Goal: Information Seeking & Learning: Learn about a topic

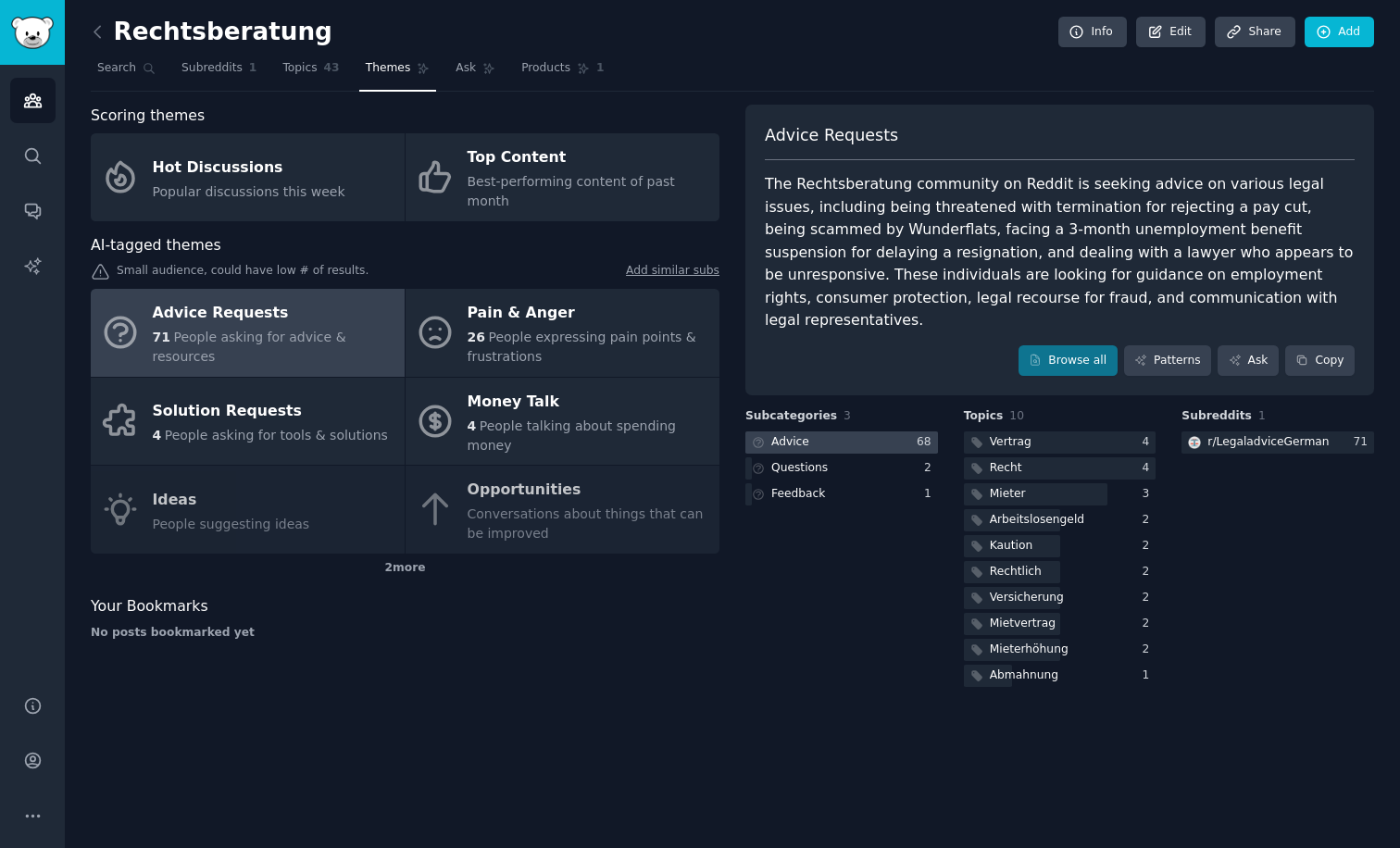
click at [838, 432] on div at bounding box center [842, 443] width 193 height 23
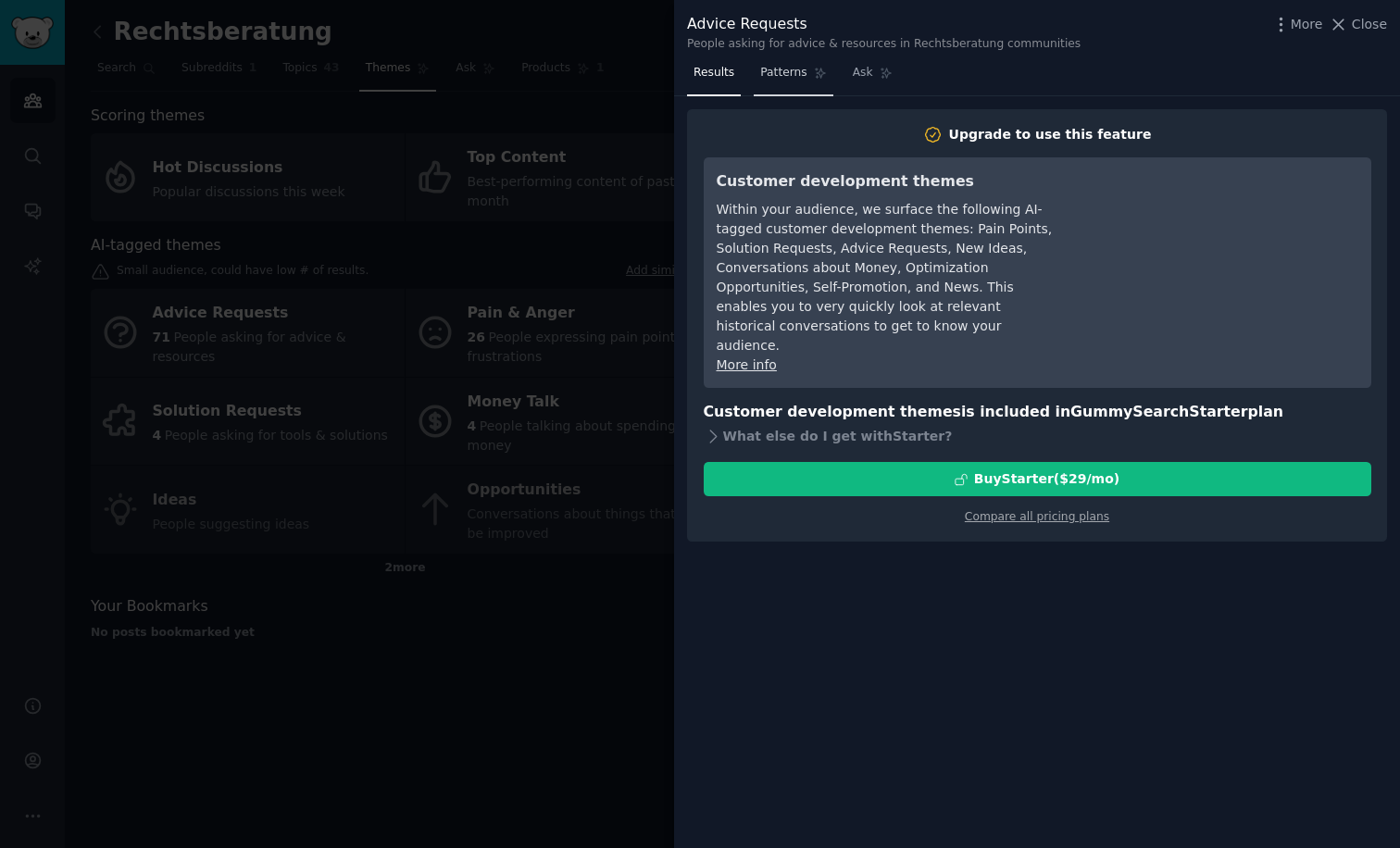
click at [793, 81] on link "Patterns" at bounding box center [794, 77] width 79 height 38
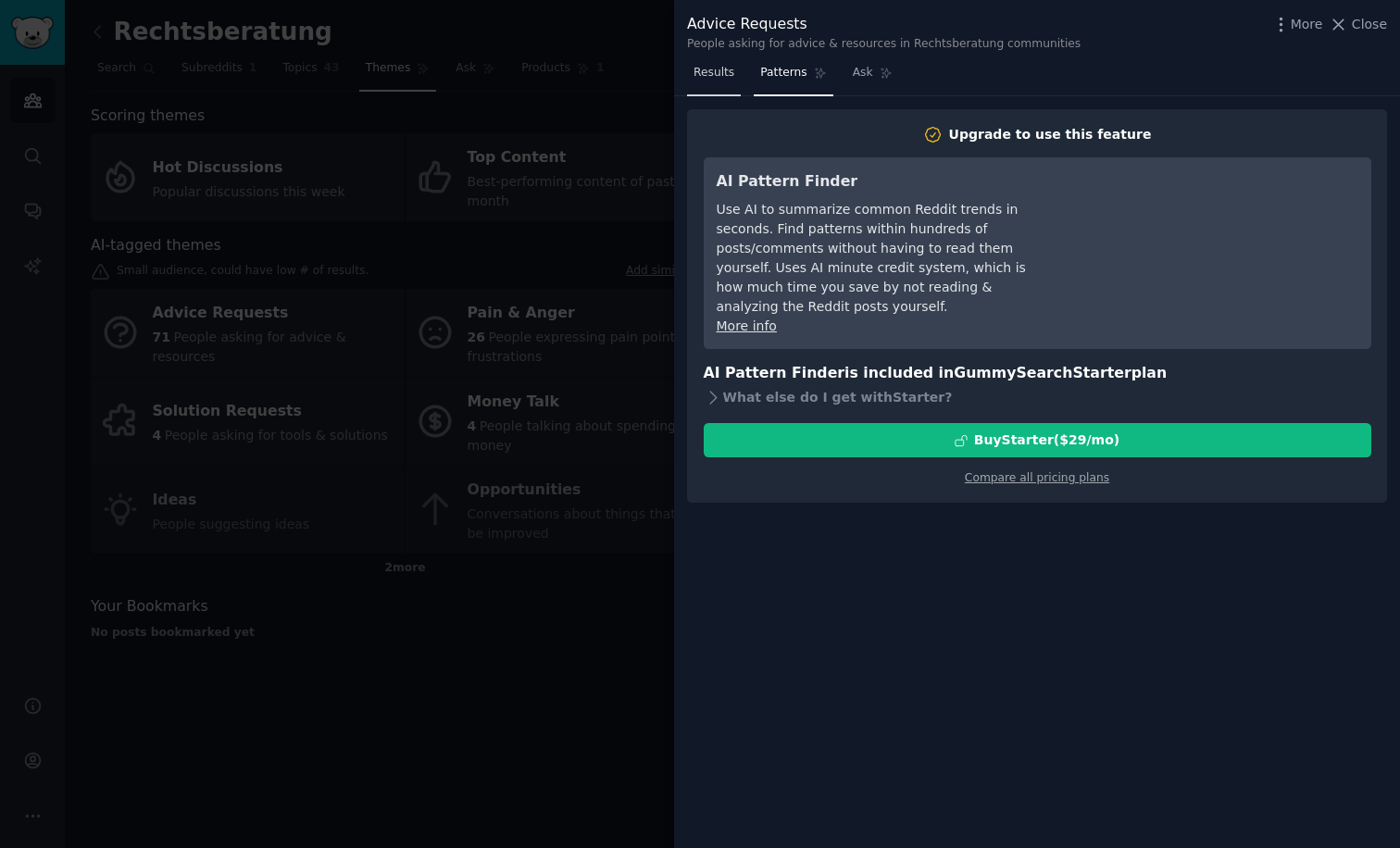
click at [709, 74] on span "Results" at bounding box center [713, 72] width 40 height 16
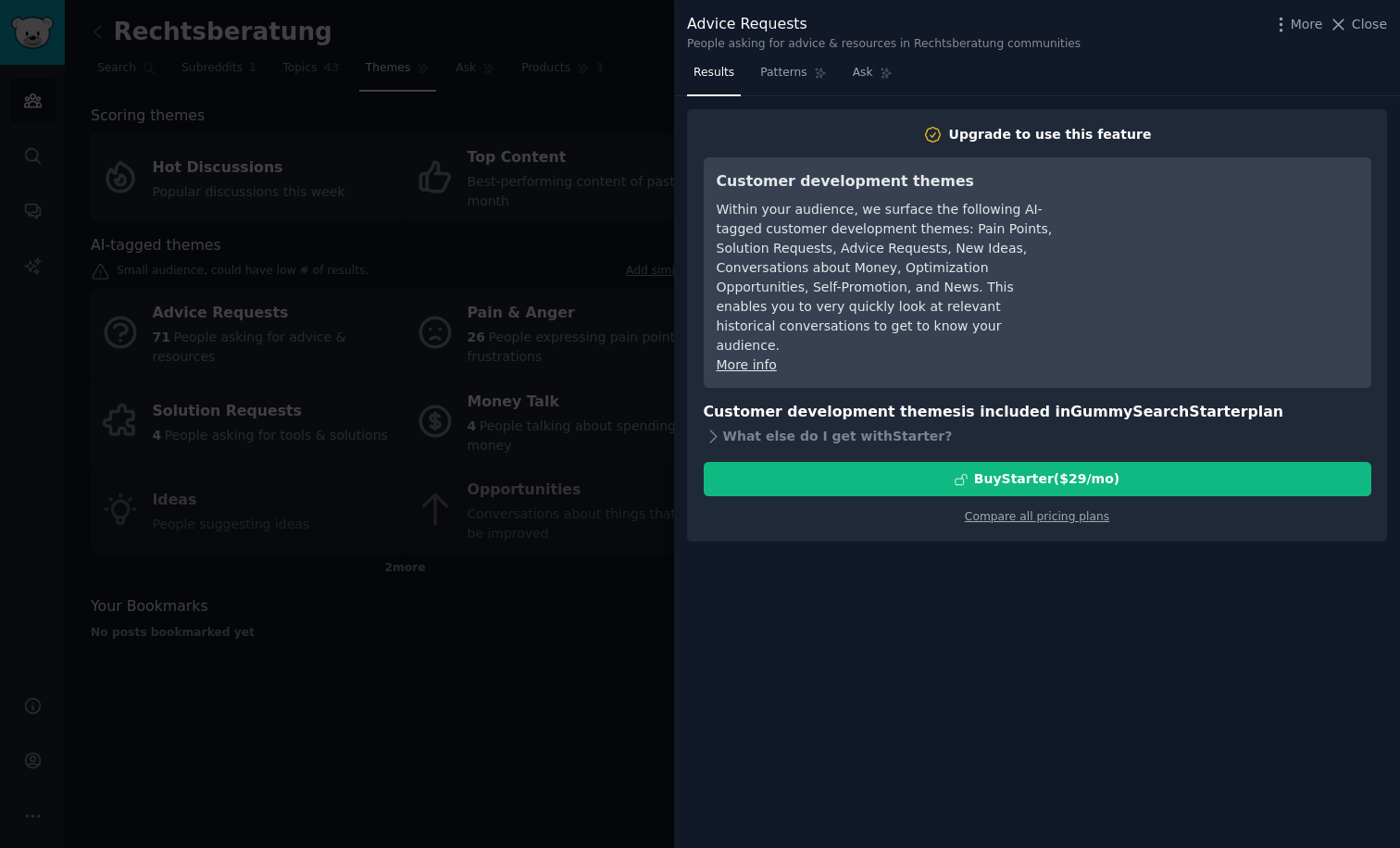
click at [524, 633] on div at bounding box center [700, 424] width 1400 height 848
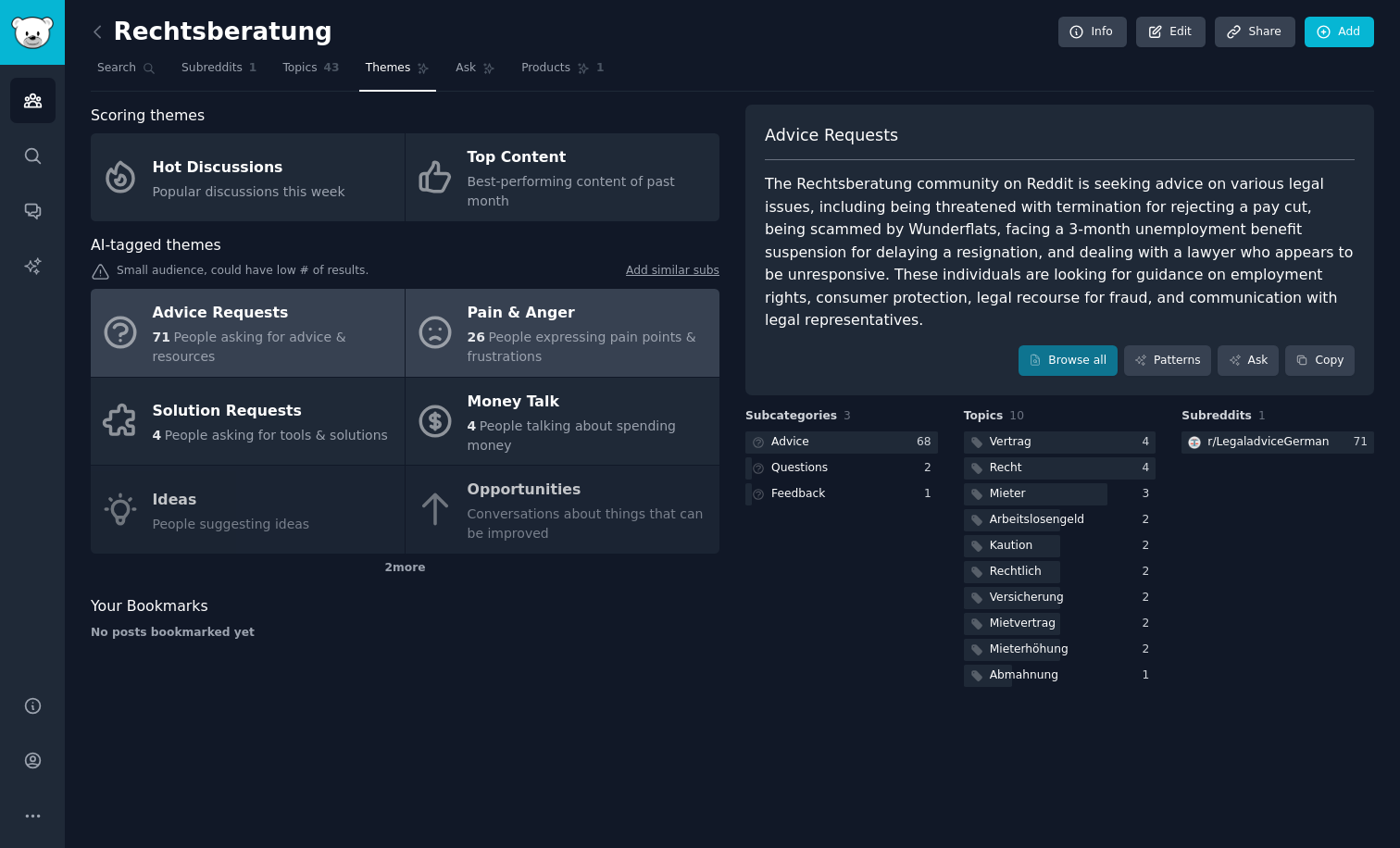
click at [552, 334] on div "26 People expressing pain points & frustrations" at bounding box center [589, 347] width 243 height 39
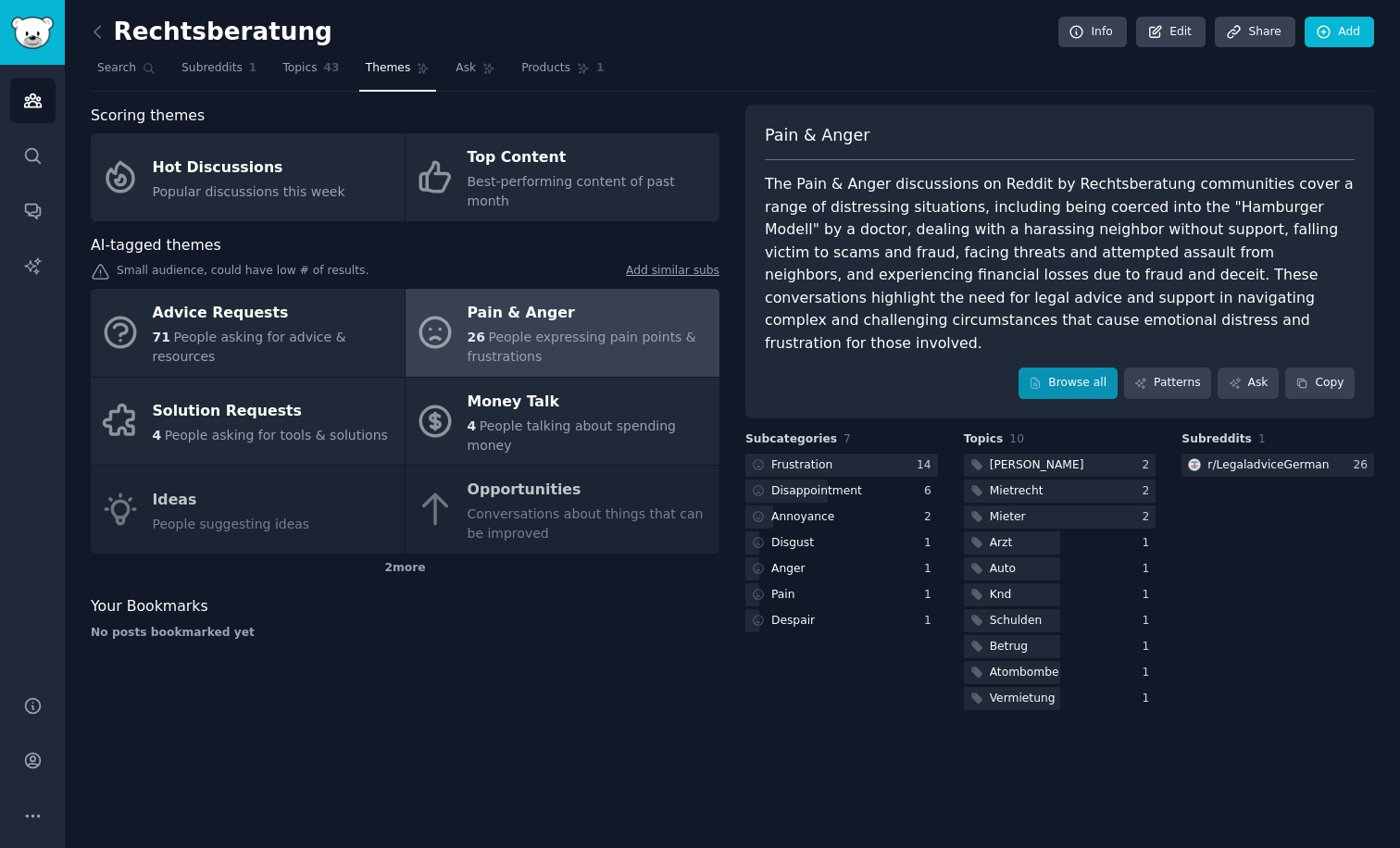
click at [1091, 367] on link "Browse all" at bounding box center [1068, 383] width 99 height 32
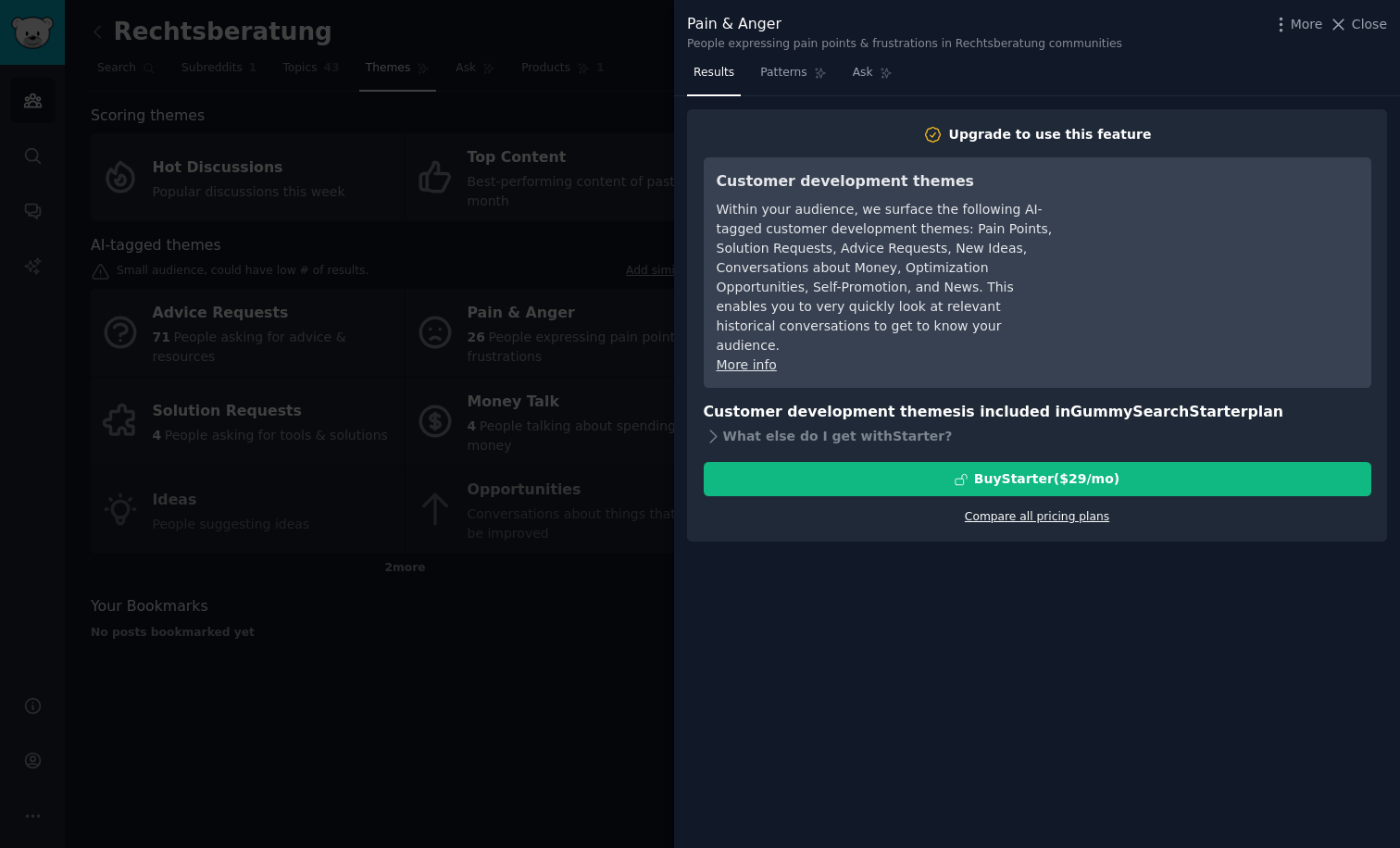
click at [1011, 510] on link "Compare all pricing plans" at bounding box center [1037, 516] width 145 height 13
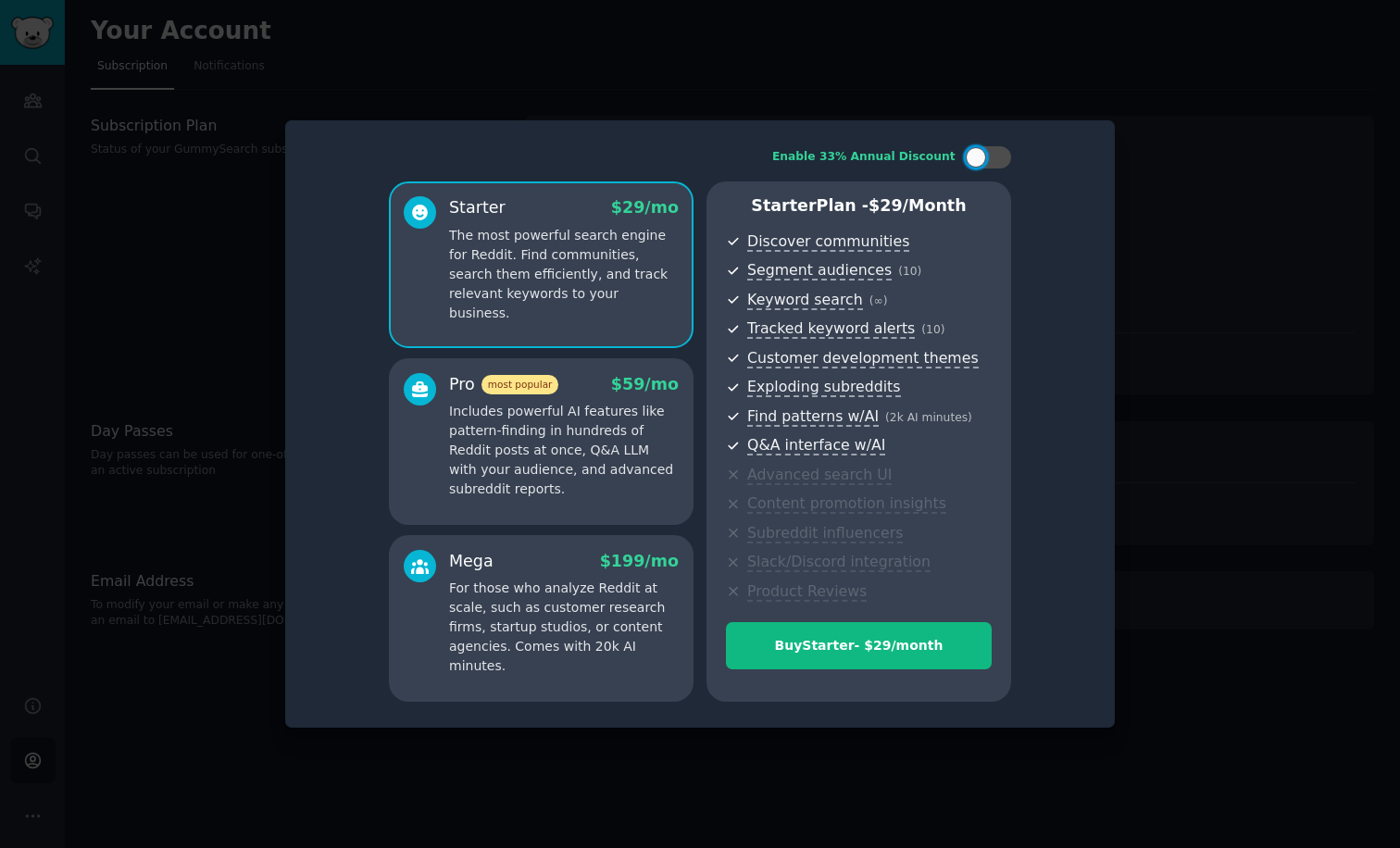
click at [600, 437] on p "Includes powerful AI features like pattern-finding in hundreds of Reddit posts …" at bounding box center [564, 450] width 229 height 97
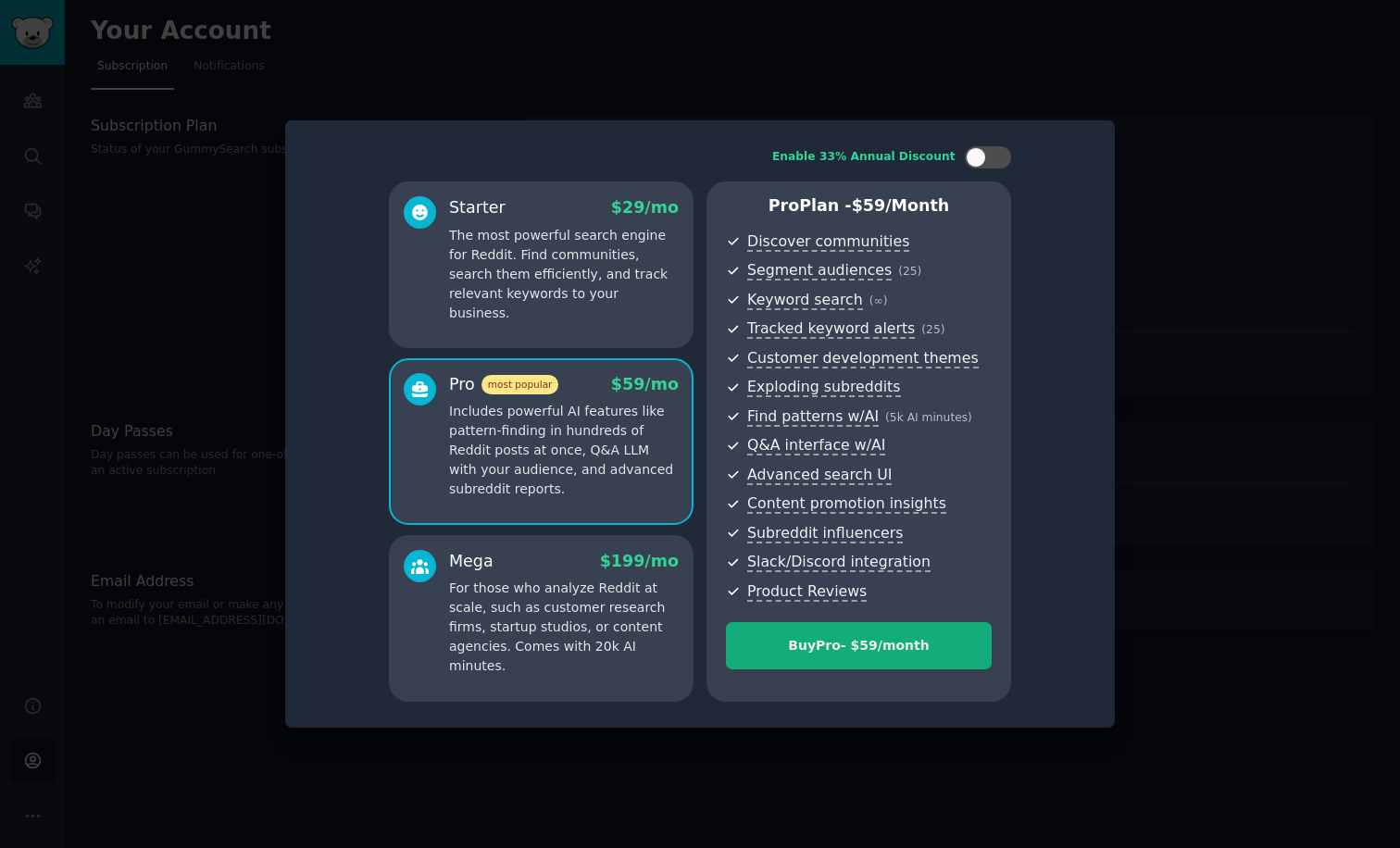
click at [790, 640] on div "Buy Pro - $ 59 /month" at bounding box center [859, 646] width 264 height 19
click at [578, 298] on p "The most powerful search engine for Reddit. Find communities, search them effic…" at bounding box center [564, 274] width 229 height 97
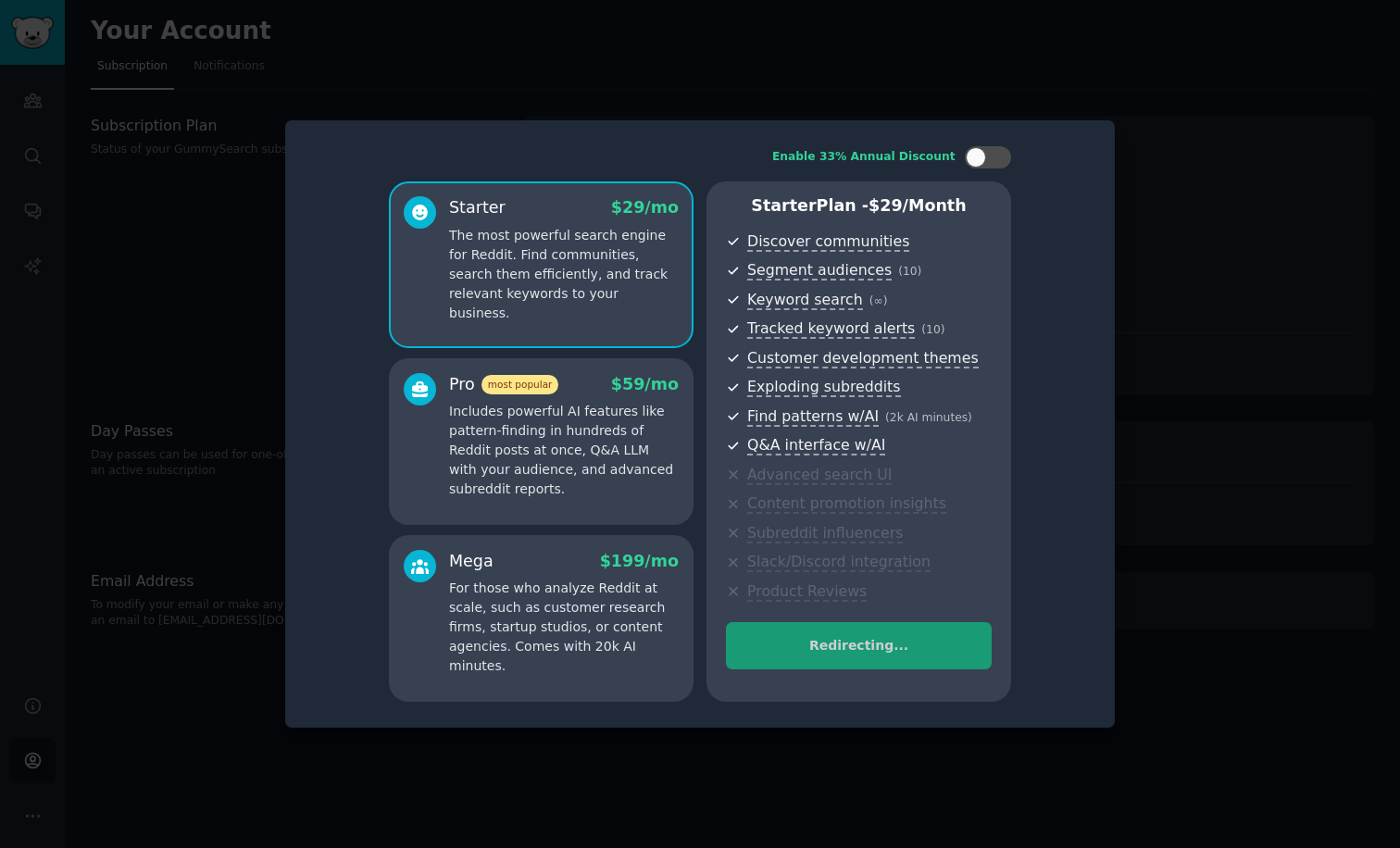
click at [581, 429] on p "Includes powerful AI features like pattern-finding in hundreds of Reddit posts …" at bounding box center [564, 450] width 229 height 97
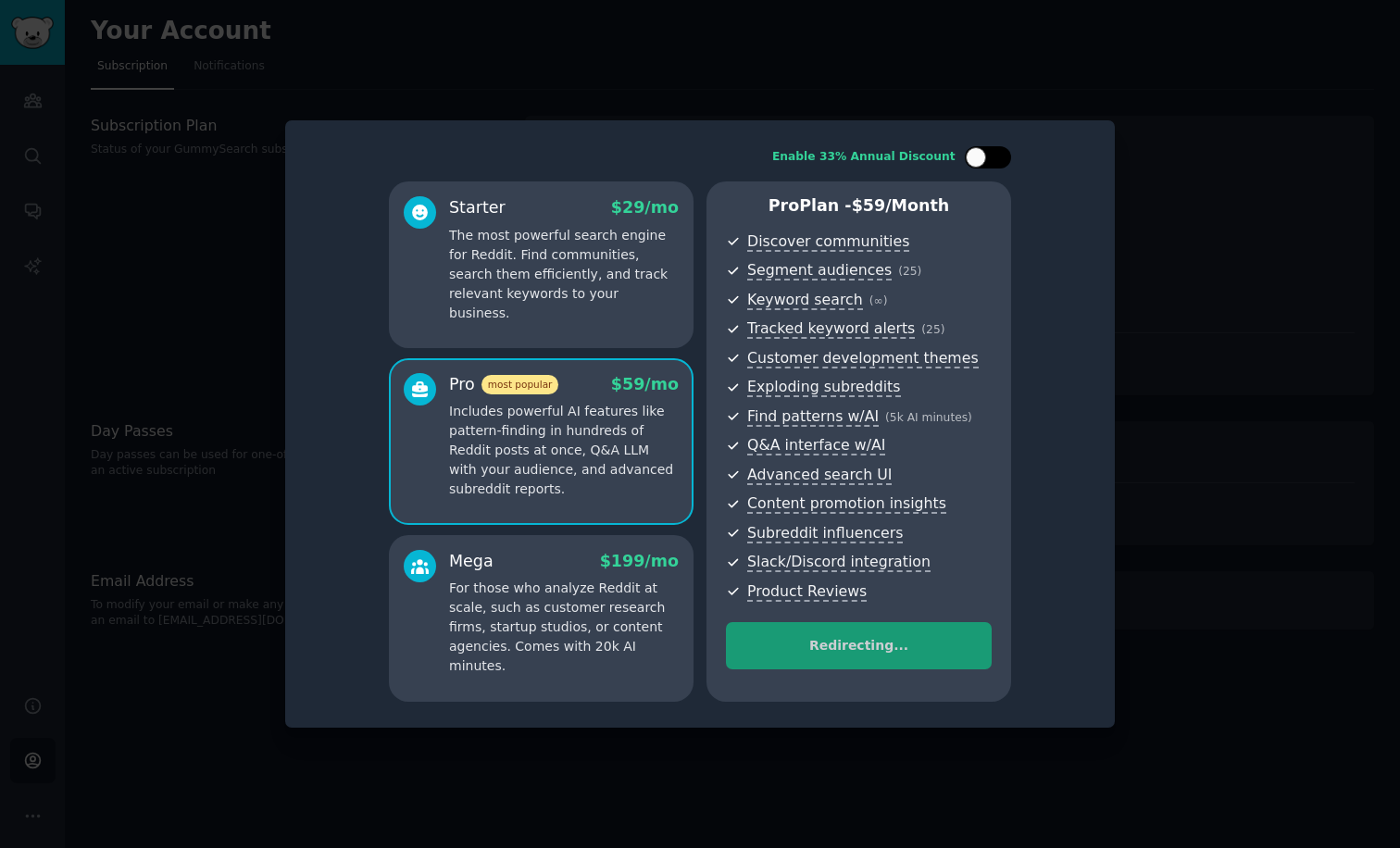
click at [991, 159] on div at bounding box center [988, 157] width 46 height 22
click at [991, 158] on div at bounding box center [1000, 157] width 20 height 20
click at [991, 158] on div at bounding box center [988, 157] width 46 height 22
click at [991, 158] on div at bounding box center [1000, 157] width 20 height 20
checkbox input "false"
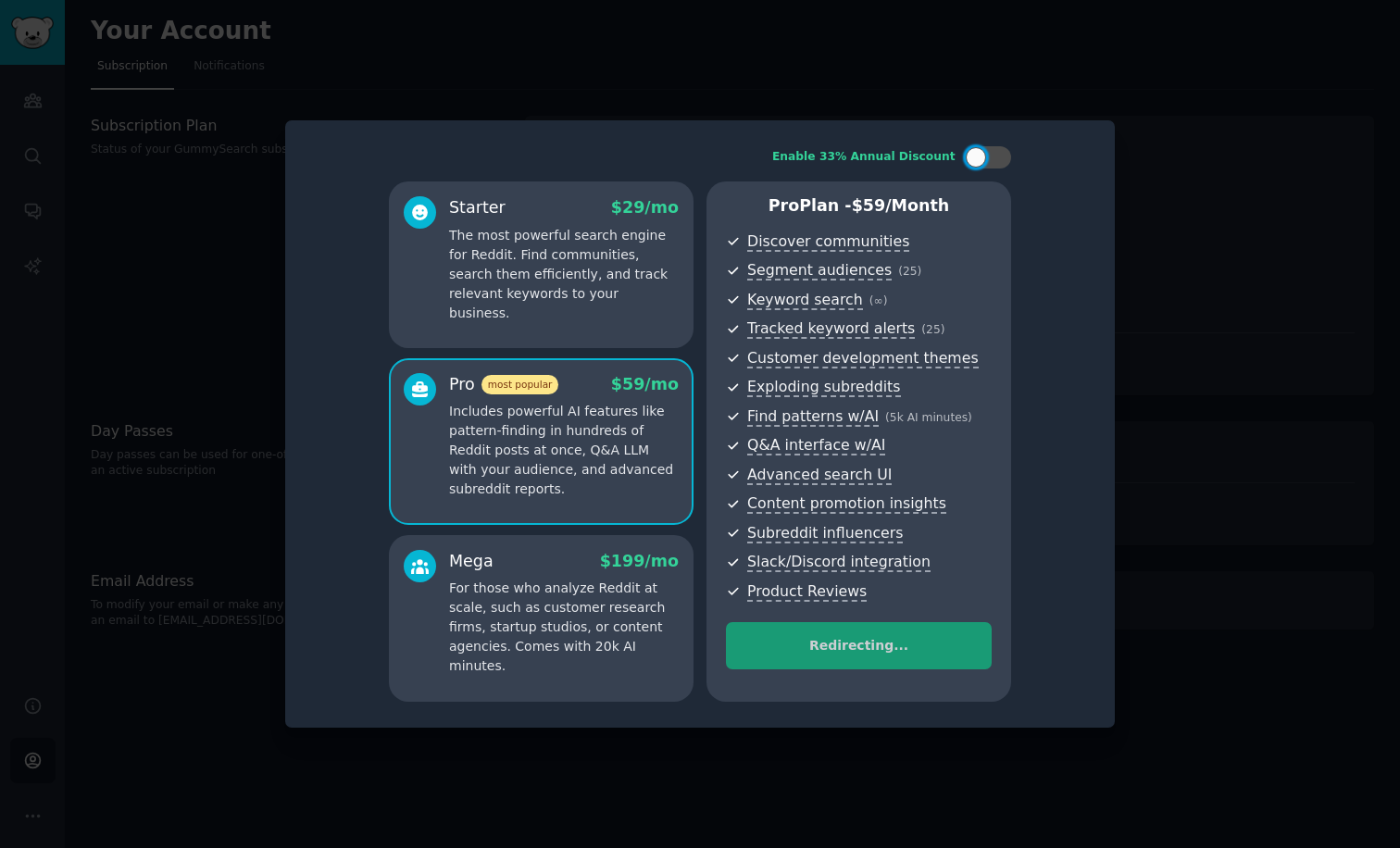
click at [1164, 289] on div at bounding box center [700, 424] width 1400 height 848
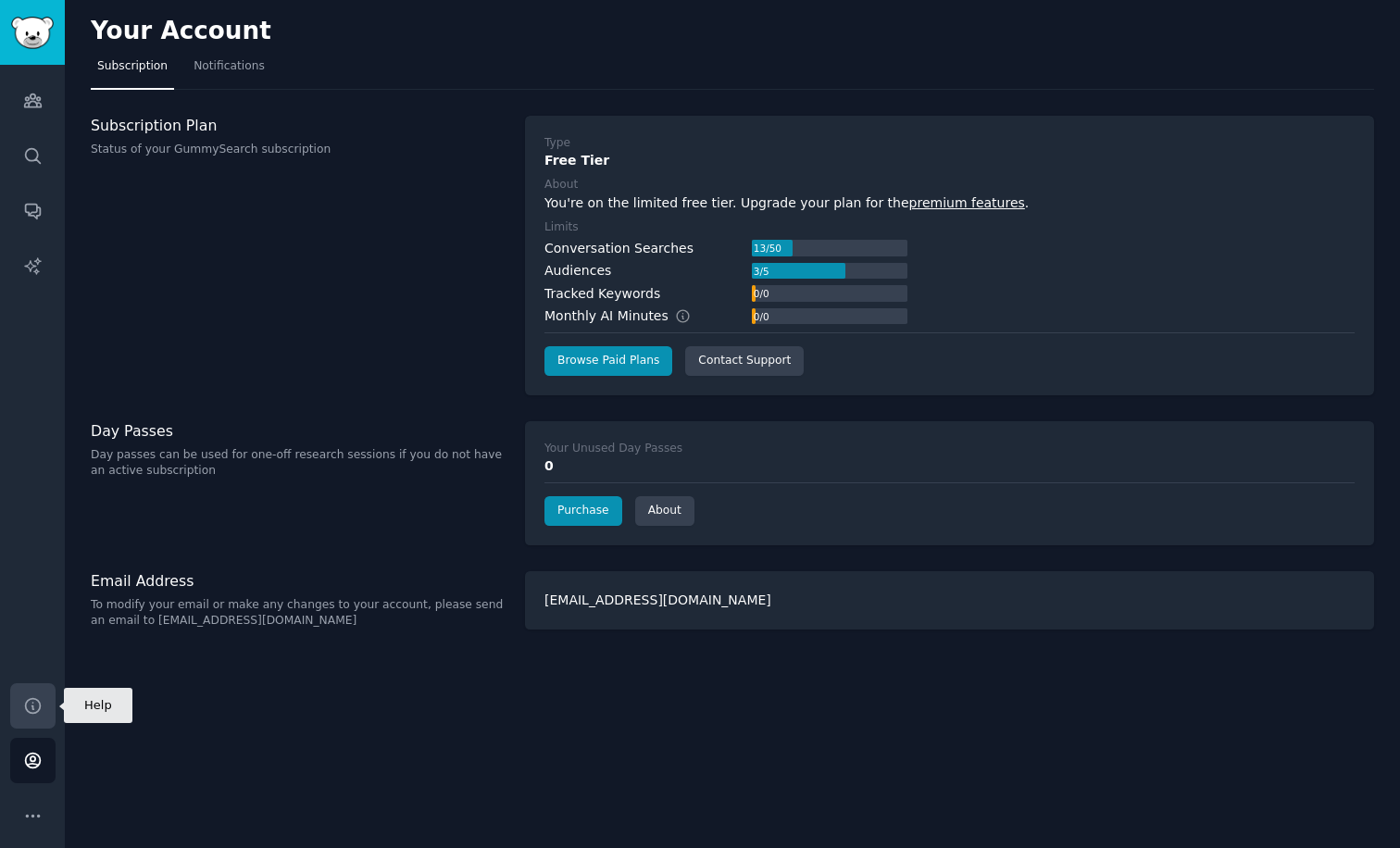
click at [35, 711] on icon "Sidebar" at bounding box center [33, 705] width 19 height 19
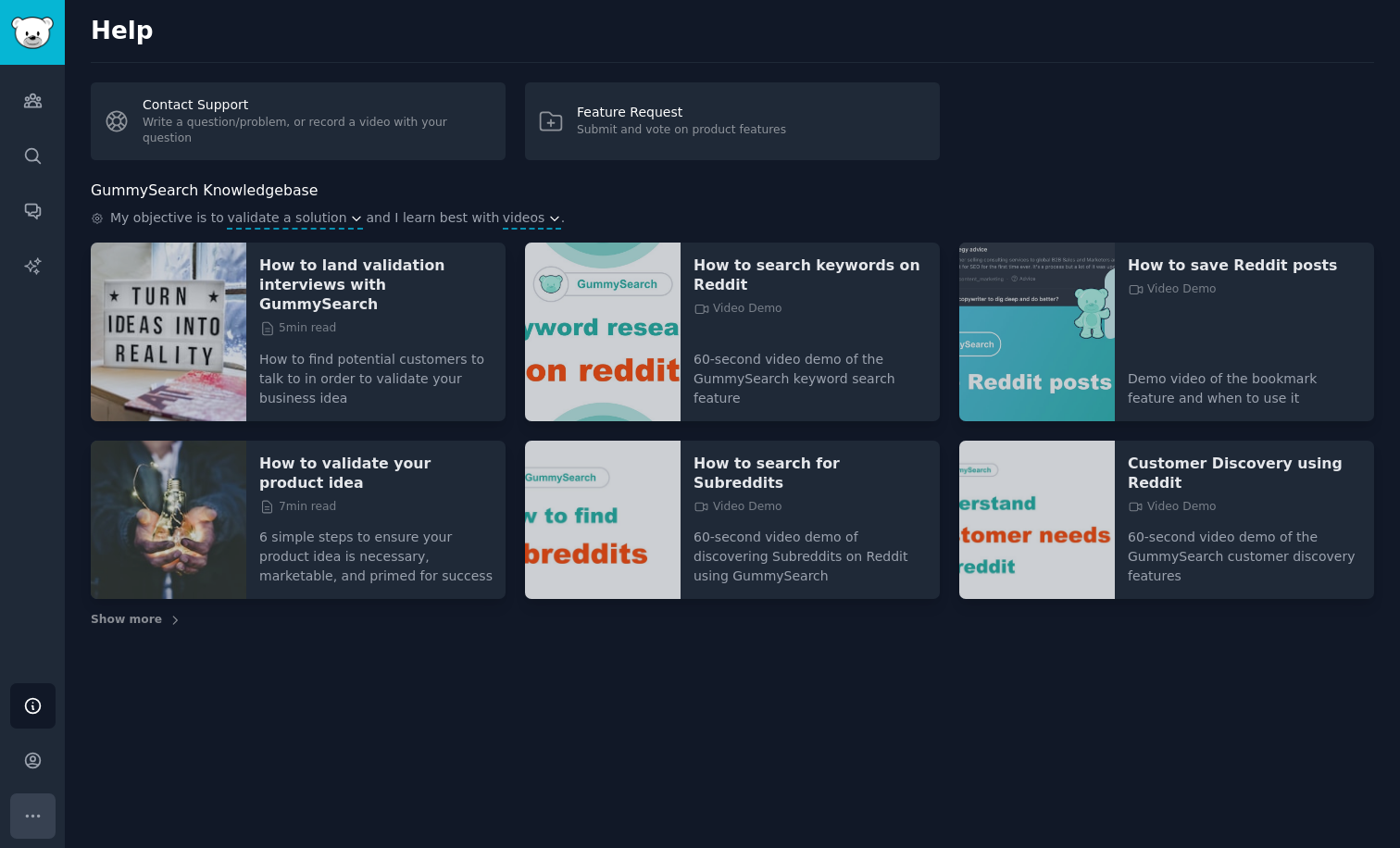
click at [37, 816] on icon "Sidebar" at bounding box center [32, 815] width 13 height 2
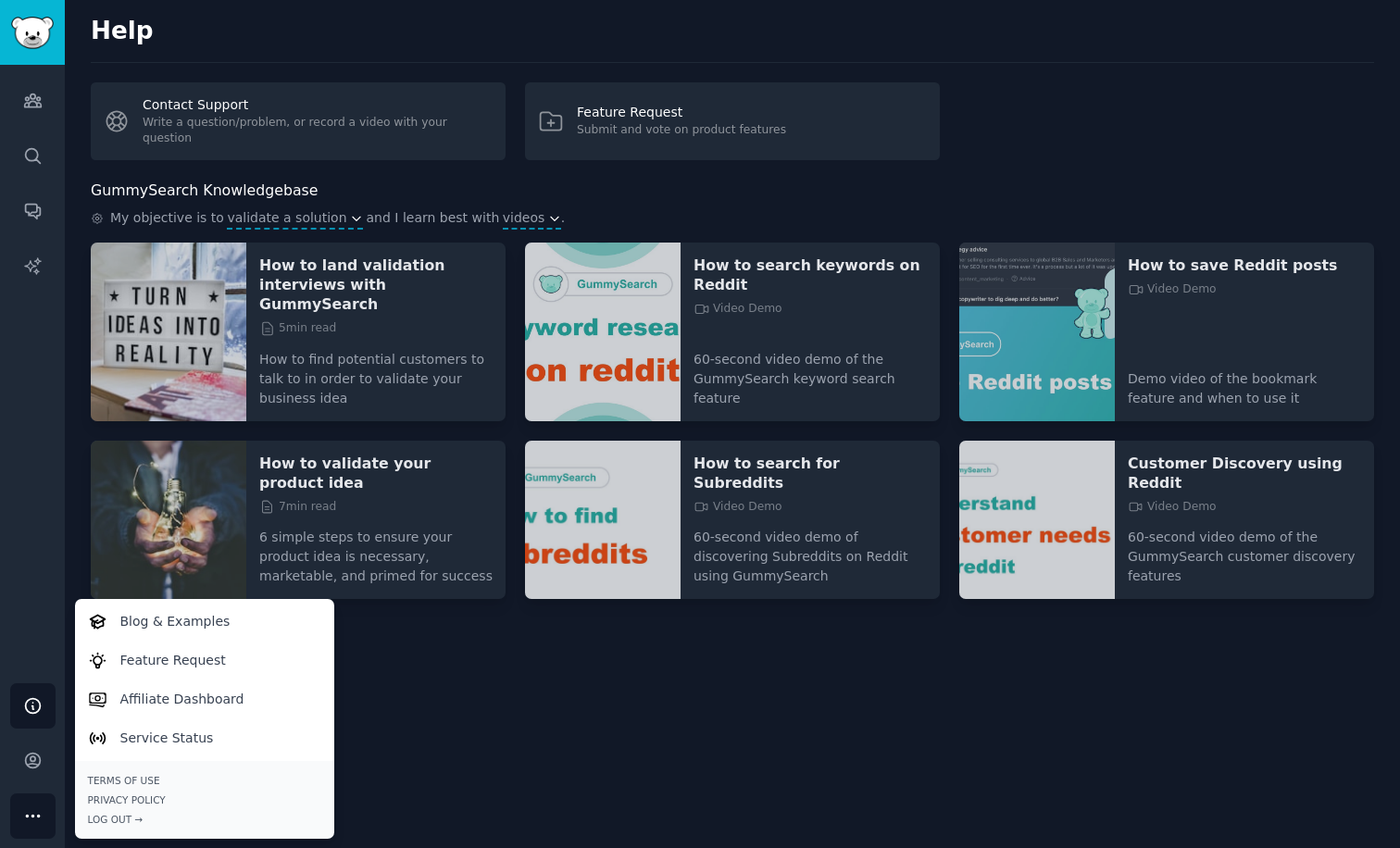
click at [47, 389] on div "Audiences Search Conversations AI Reports" at bounding box center [32, 368] width 65 height 608
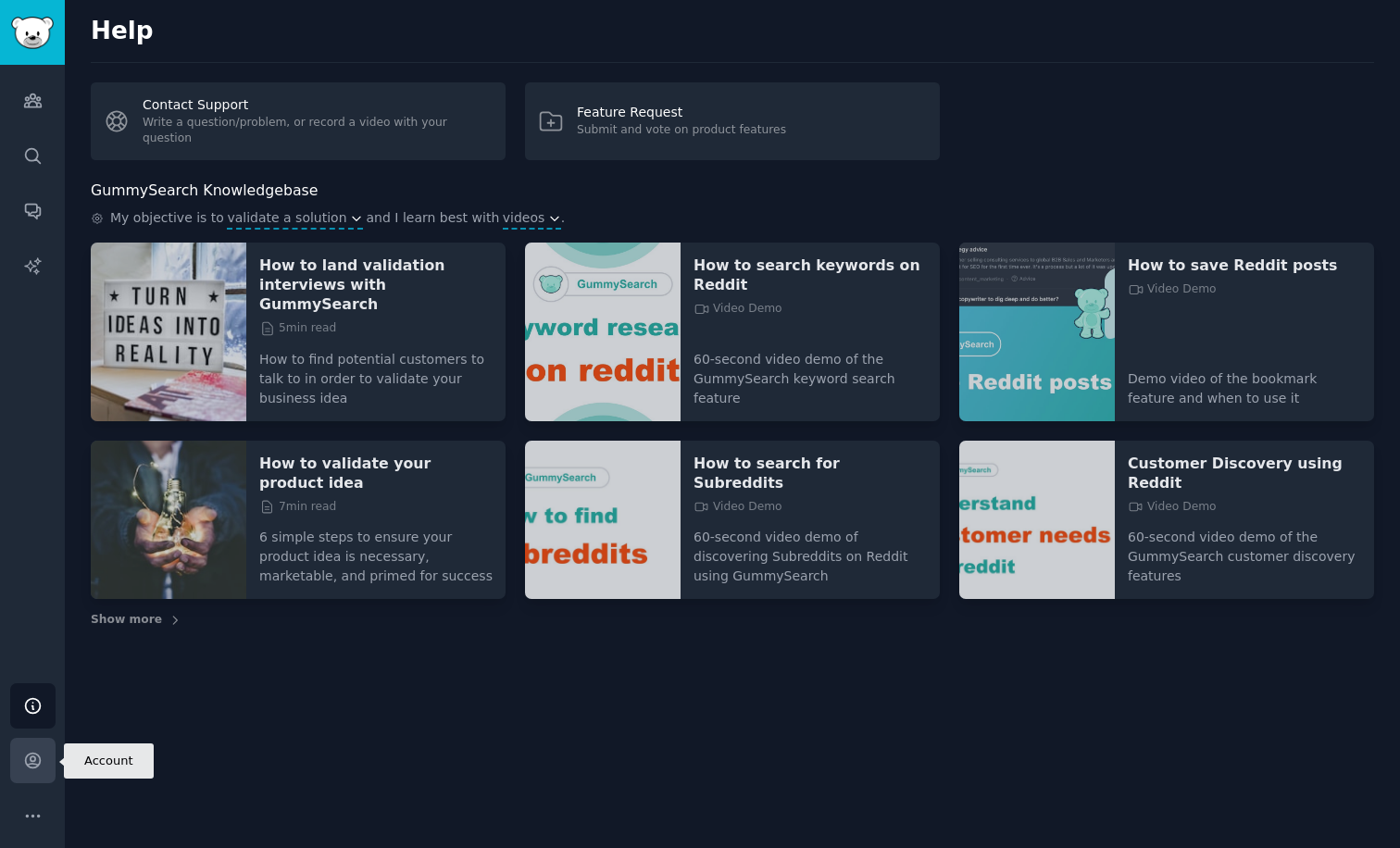
click at [34, 771] on link "Account" at bounding box center [33, 760] width 45 height 45
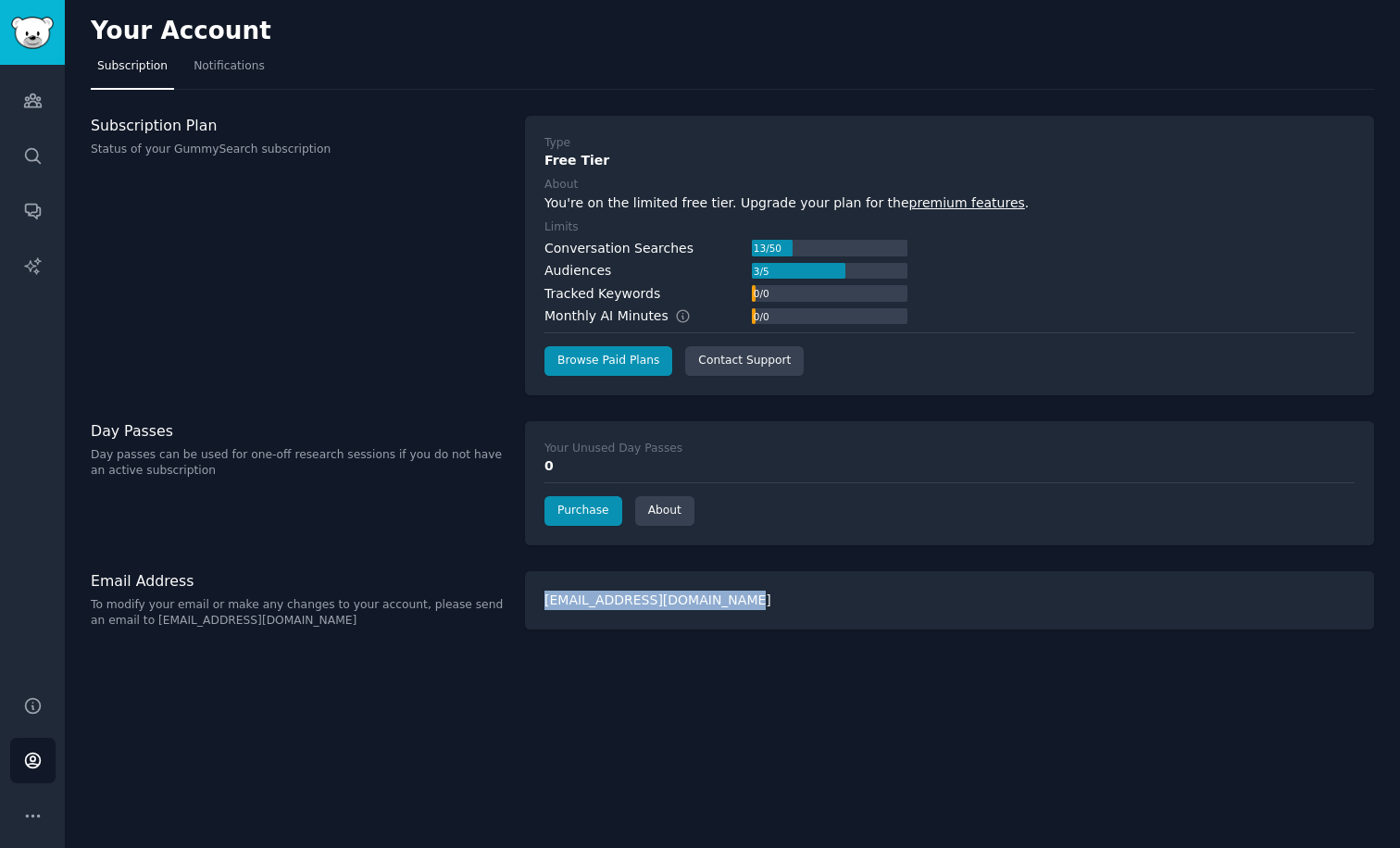
drag, startPoint x: 545, startPoint y: 596, endPoint x: 723, endPoint y: 600, distance: 178.0
click at [723, 600] on div "[EMAIL_ADDRESS][DOMAIN_NAME]" at bounding box center [950, 600] width 849 height 59
copy div "[EMAIL_ADDRESS][DOMAIN_NAME]"
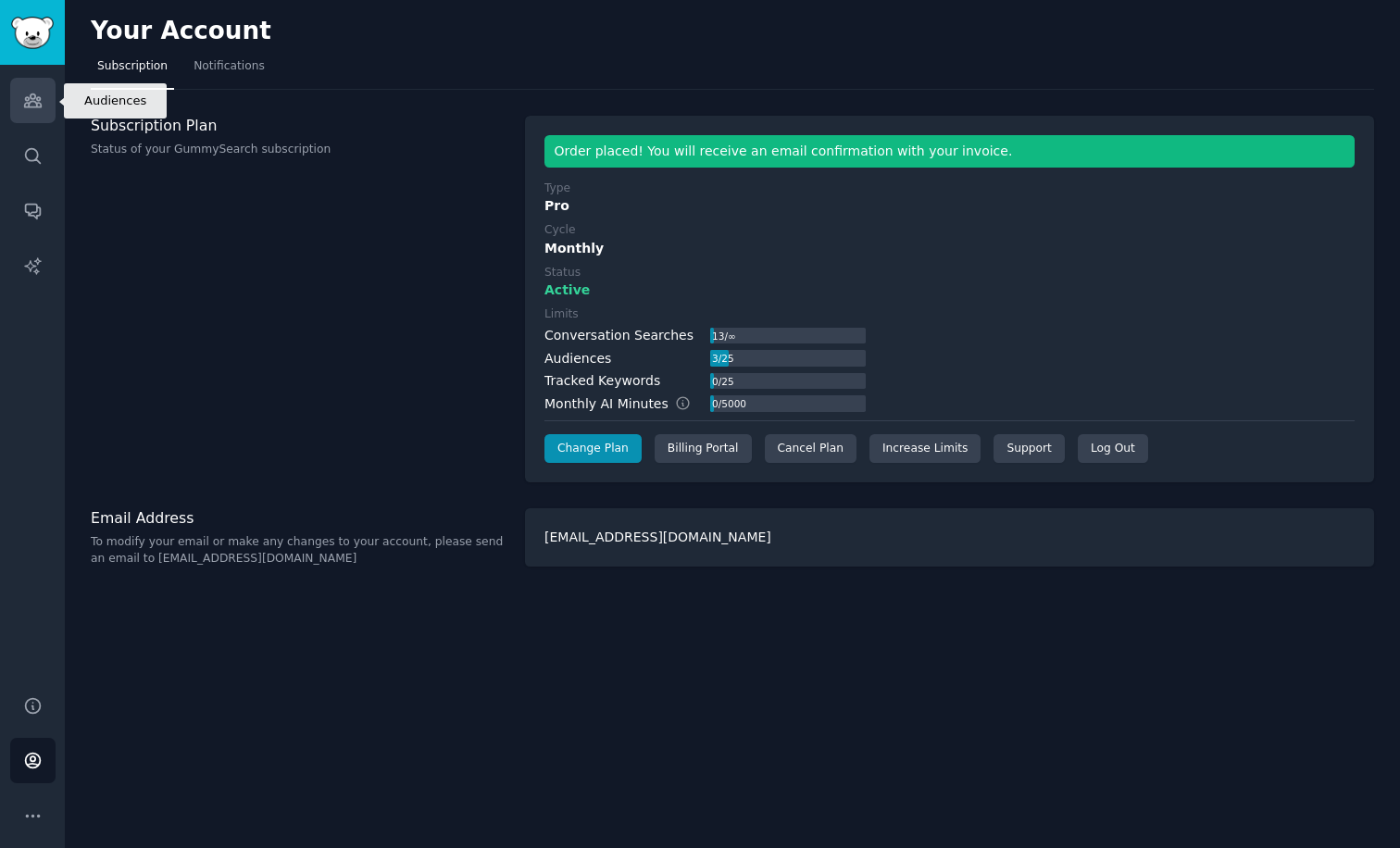
click at [29, 111] on link "Audiences" at bounding box center [33, 100] width 45 height 45
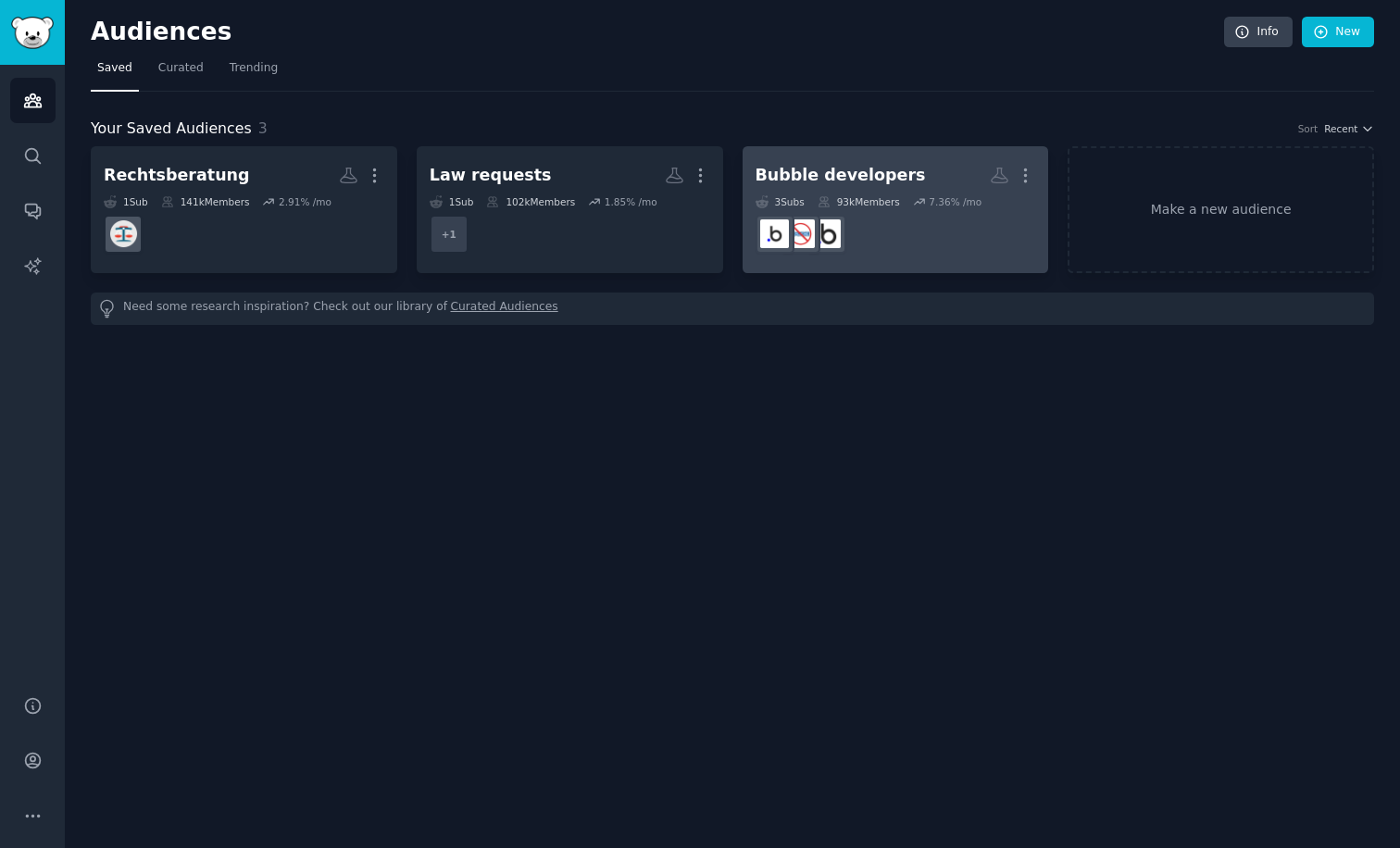
click at [916, 235] on dd at bounding box center [896, 234] width 281 height 52
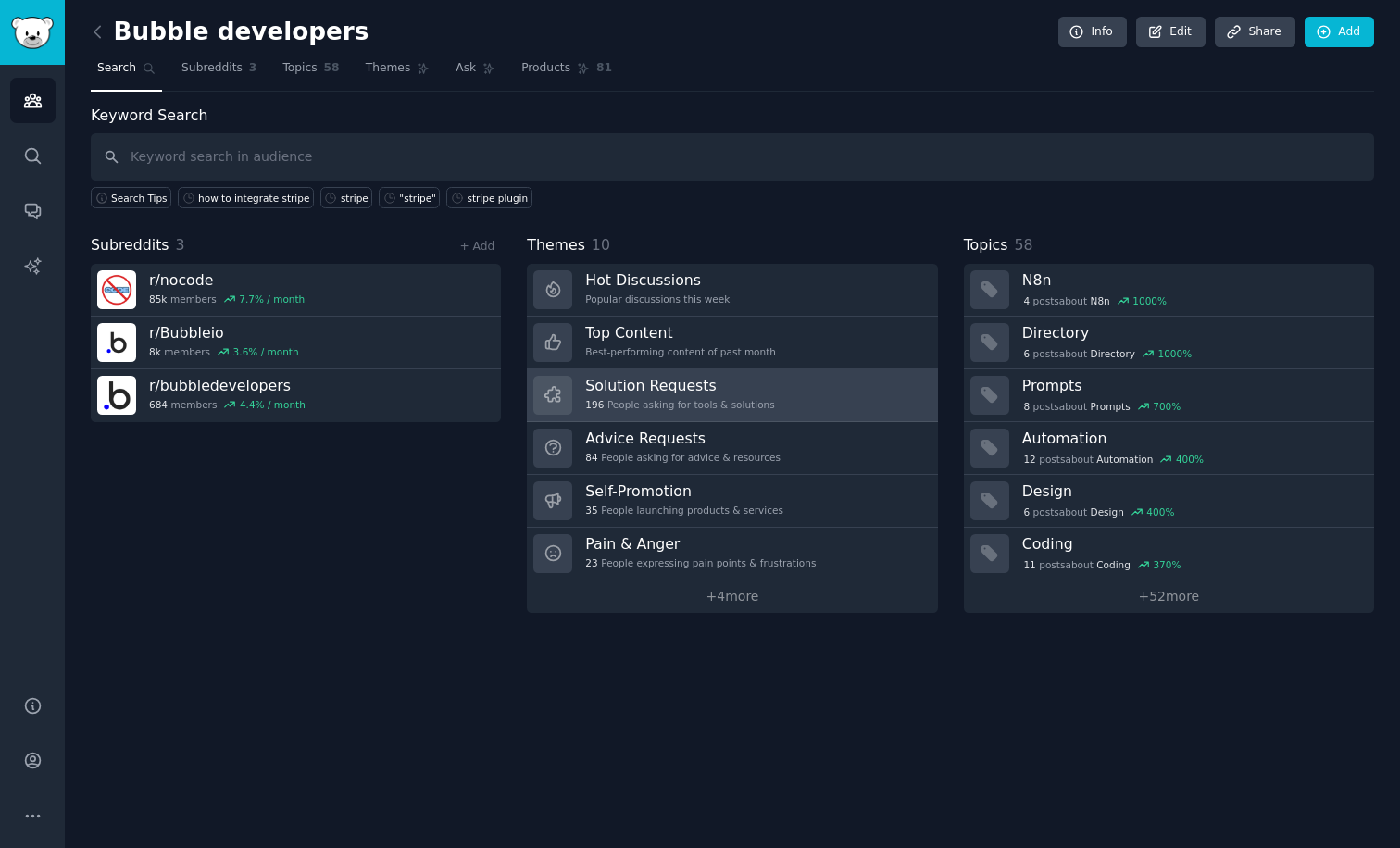
click at [754, 400] on div "196 People asking for tools & solutions" at bounding box center [680, 404] width 189 height 13
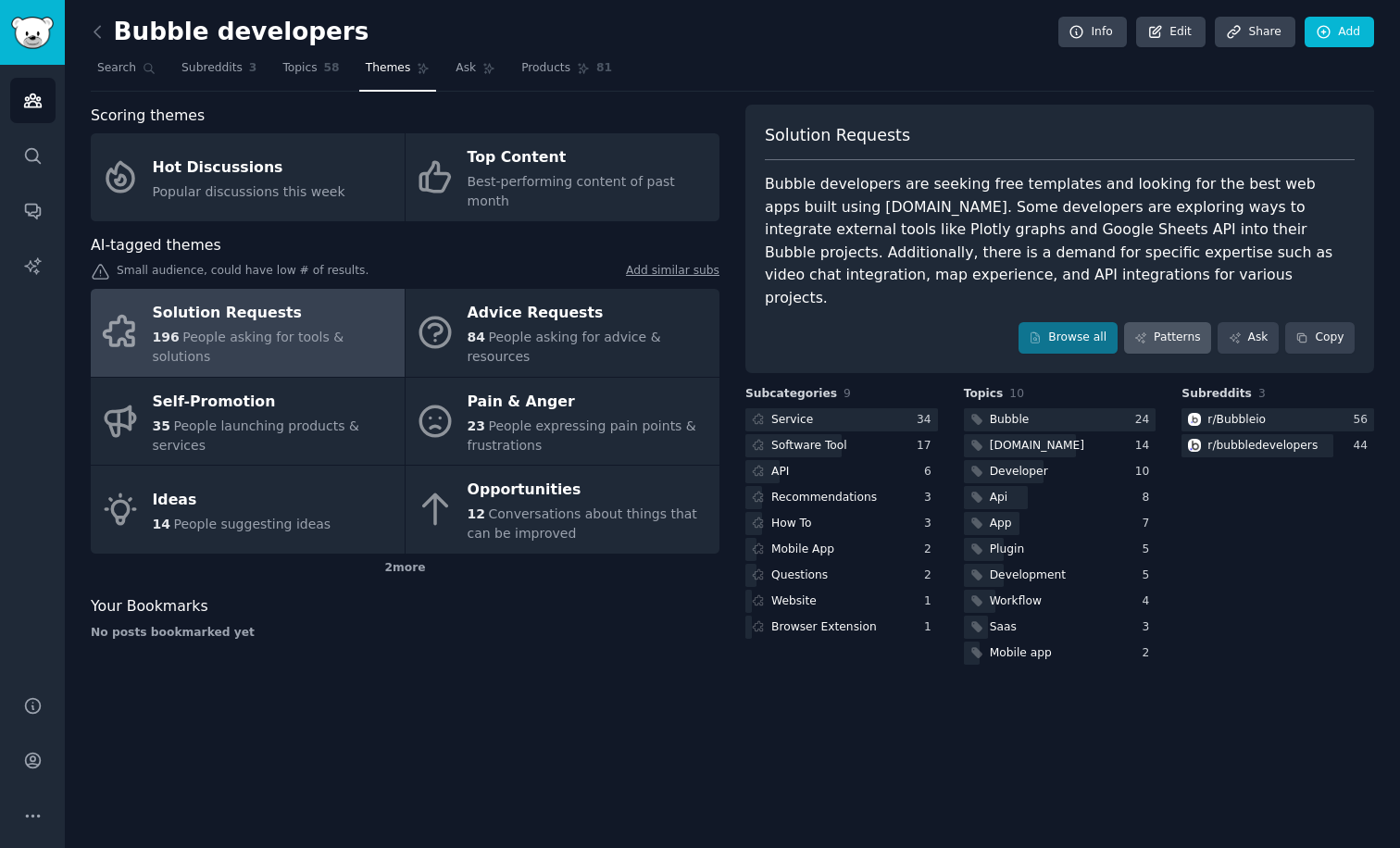
click at [1153, 322] on link "Patterns" at bounding box center [1168, 337] width 87 height 32
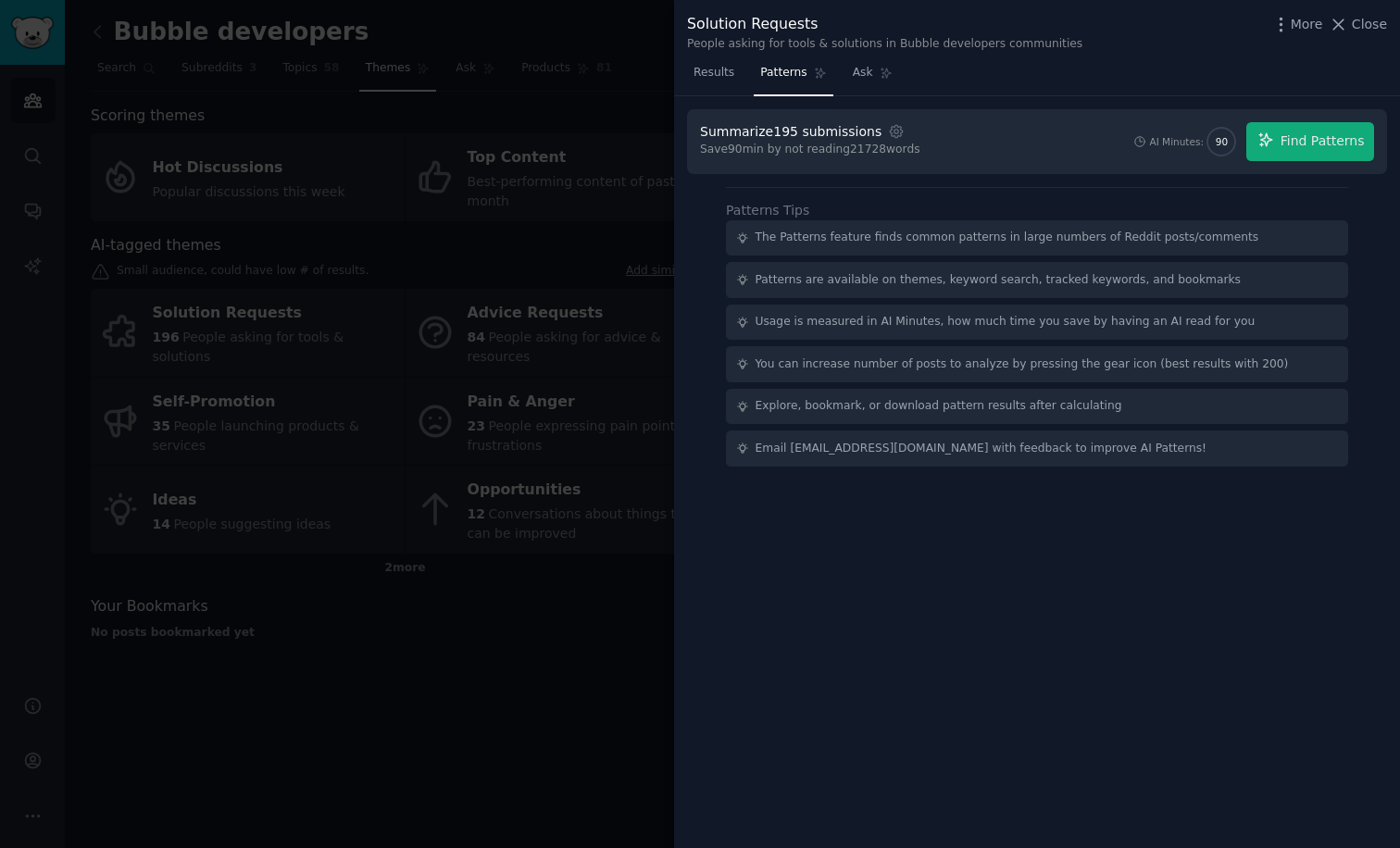
click at [506, 634] on div at bounding box center [700, 424] width 1400 height 848
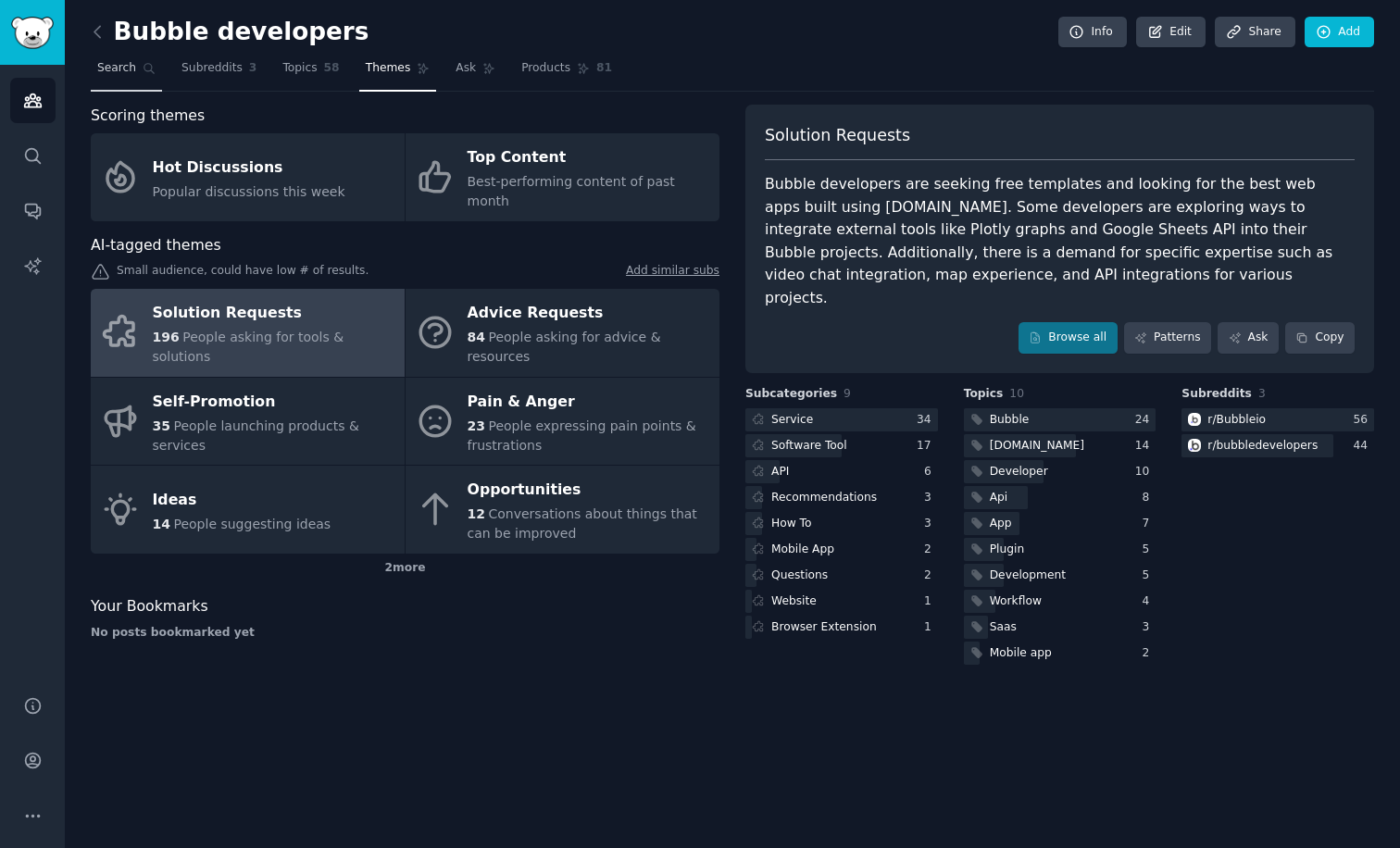
click at [122, 72] on span "Search" at bounding box center [117, 67] width 39 height 16
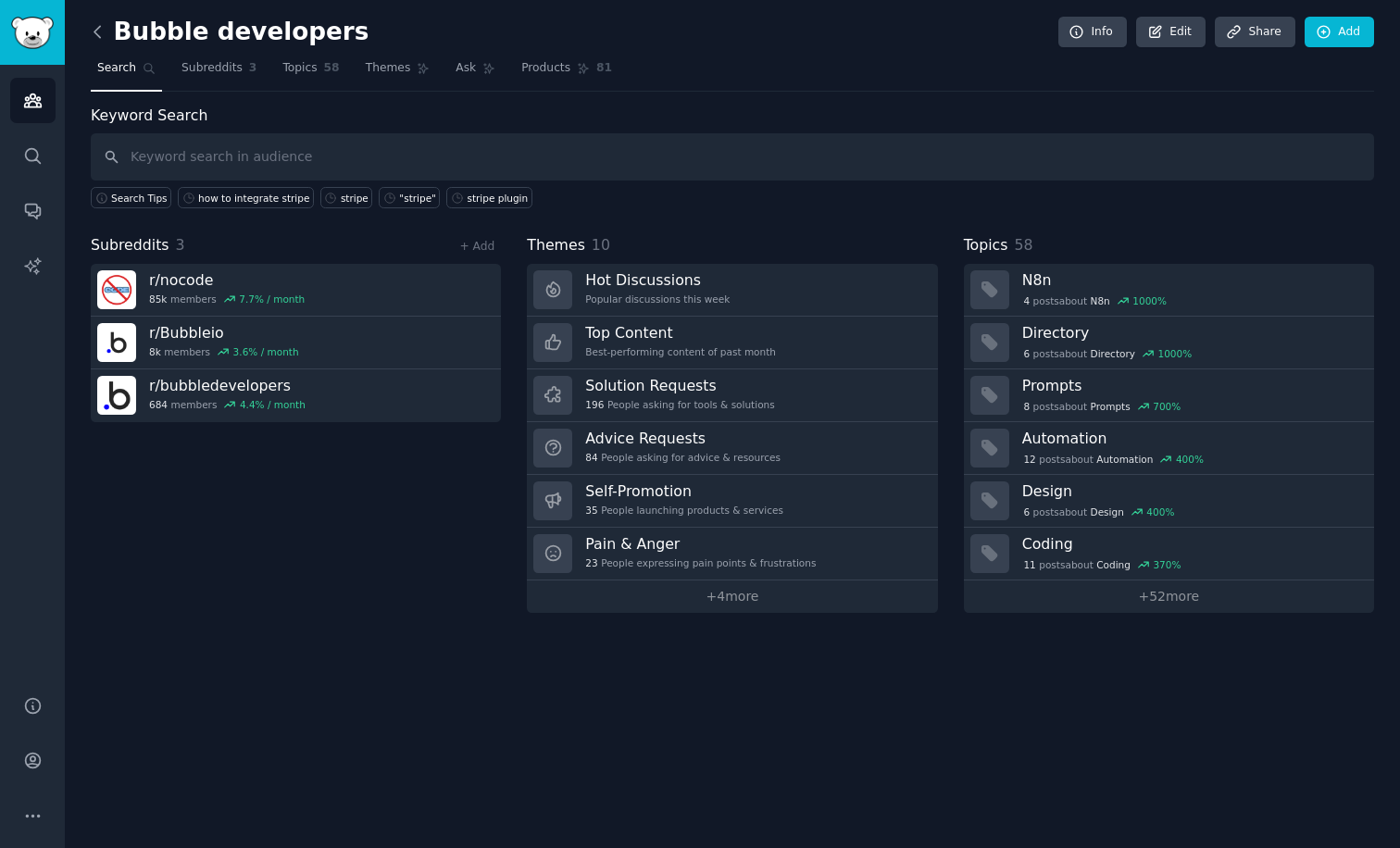
click at [104, 34] on icon at bounding box center [97, 32] width 19 height 19
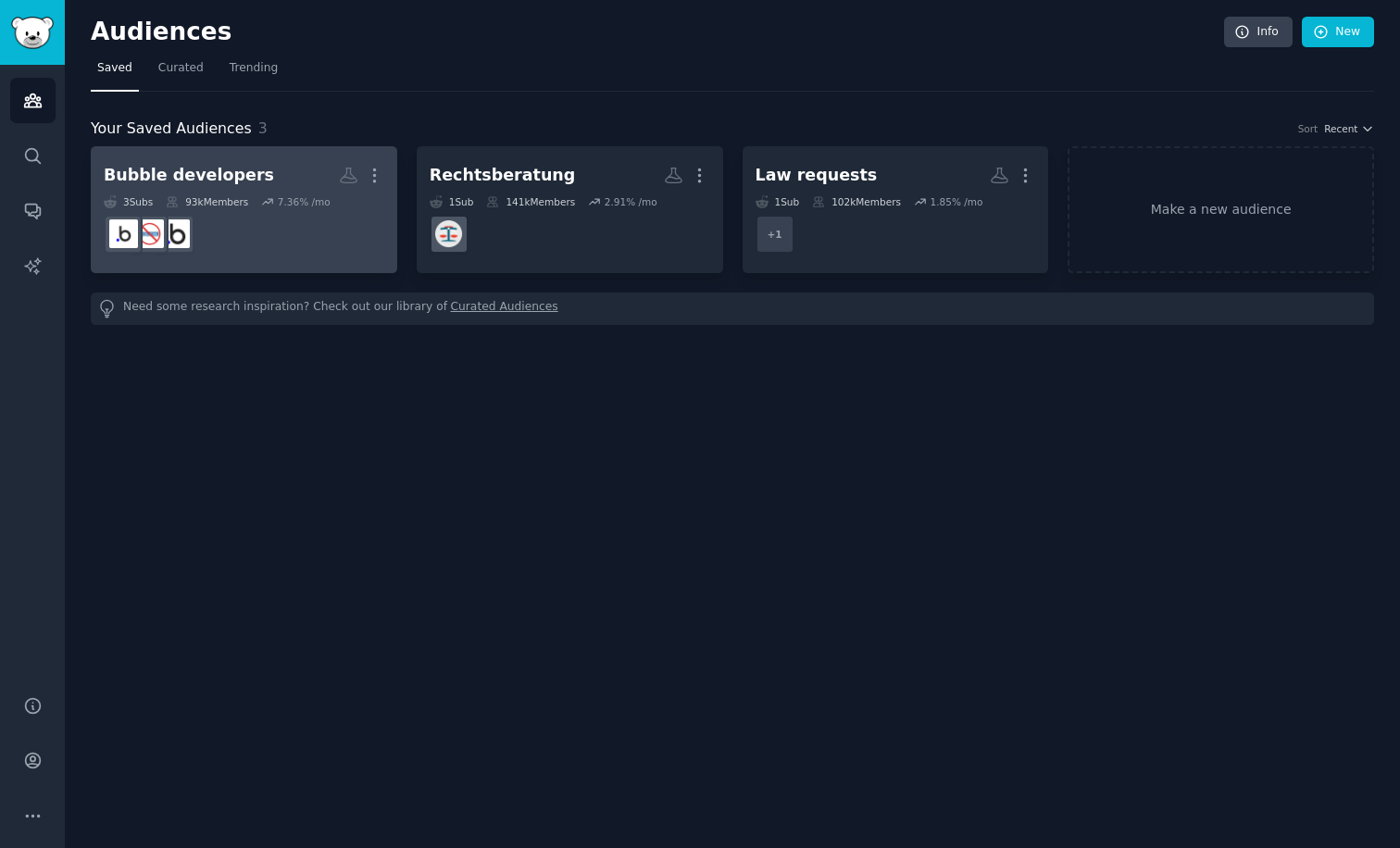
click at [244, 206] on div "93k Members" at bounding box center [206, 201] width 82 height 13
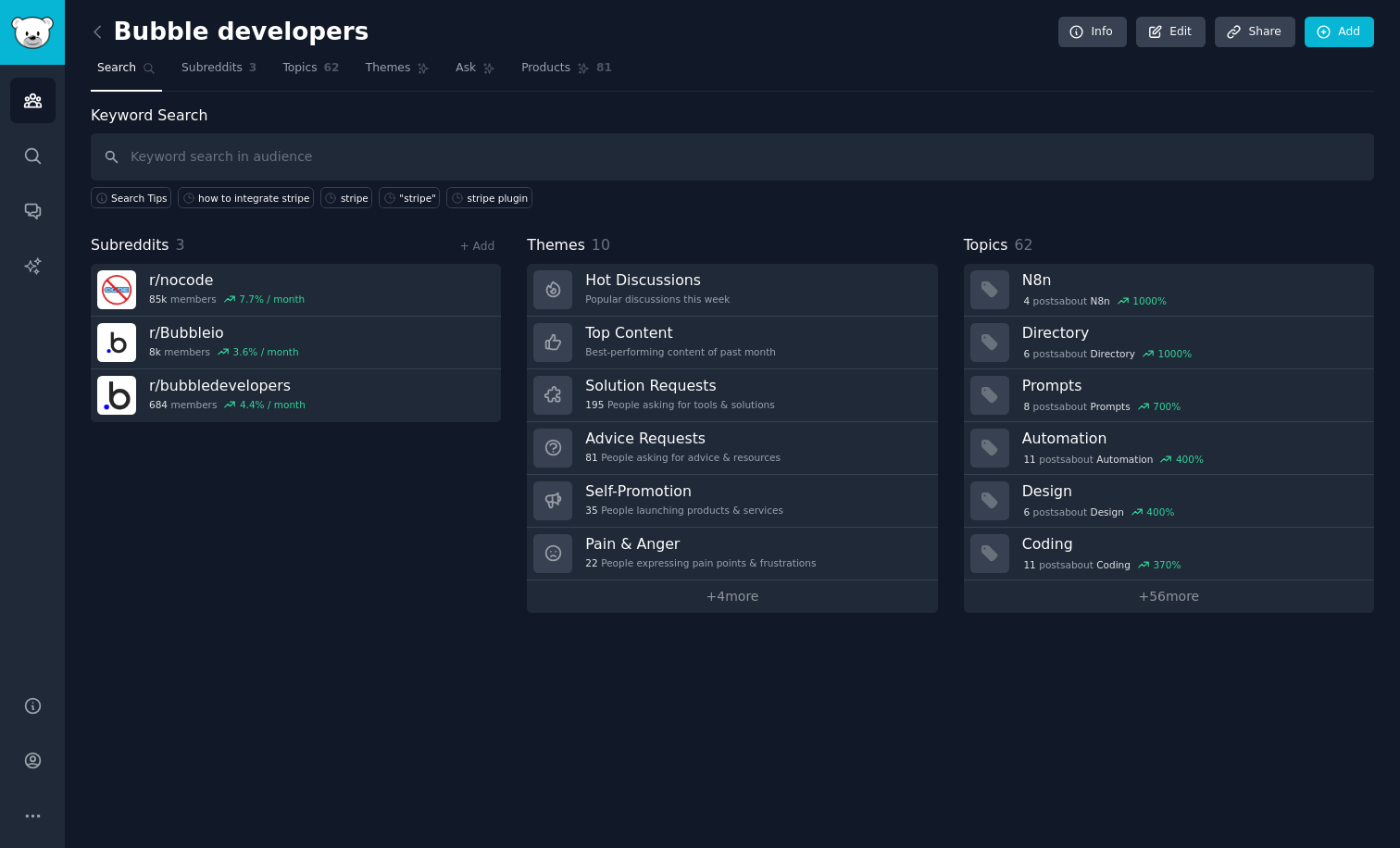
click at [250, 151] on input "text" at bounding box center [732, 156] width 1283 height 47
click at [341, 200] on div "stripe" at bounding box center [355, 198] width 28 height 13
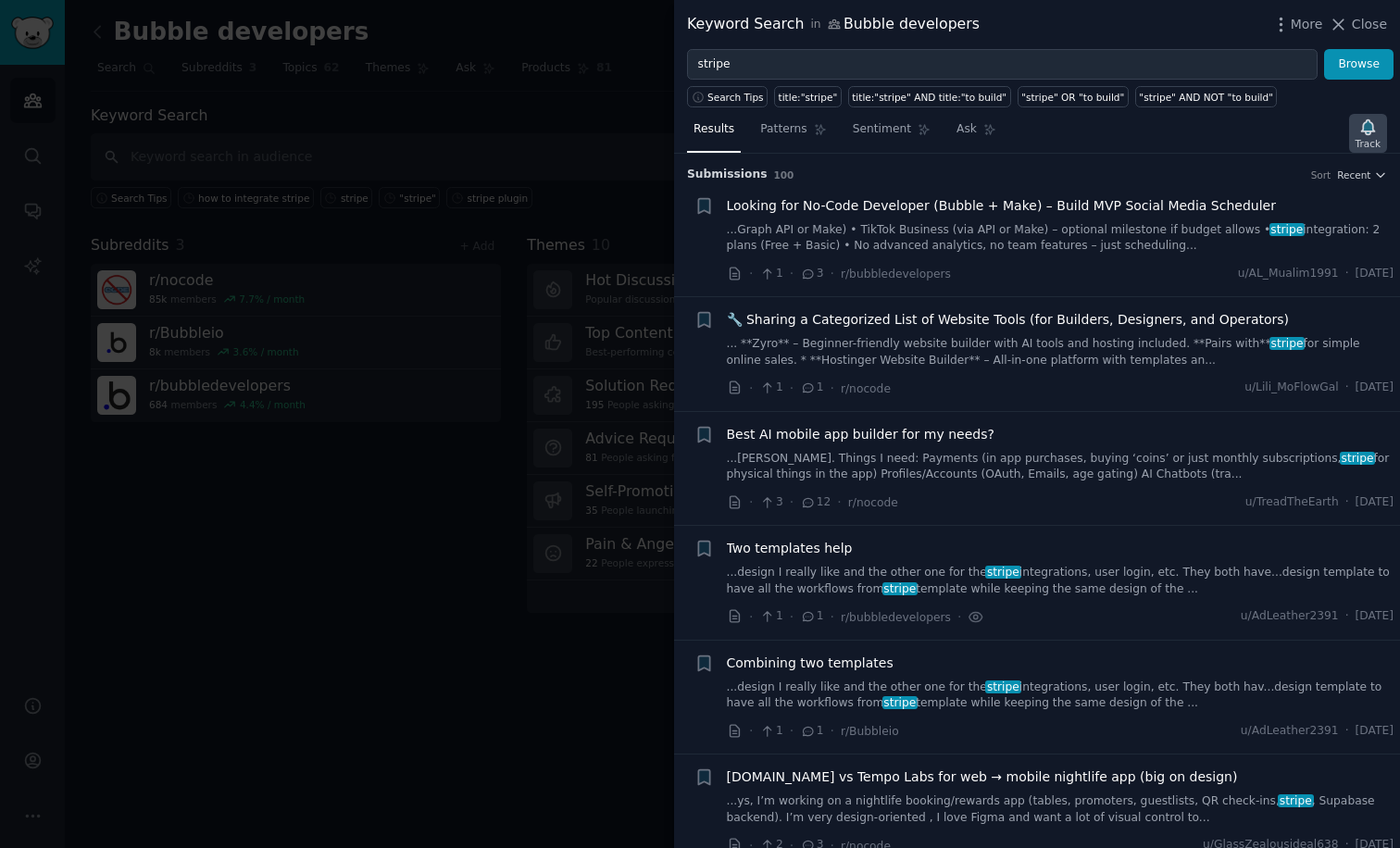
click at [1361, 144] on div "Track" at bounding box center [1368, 143] width 25 height 13
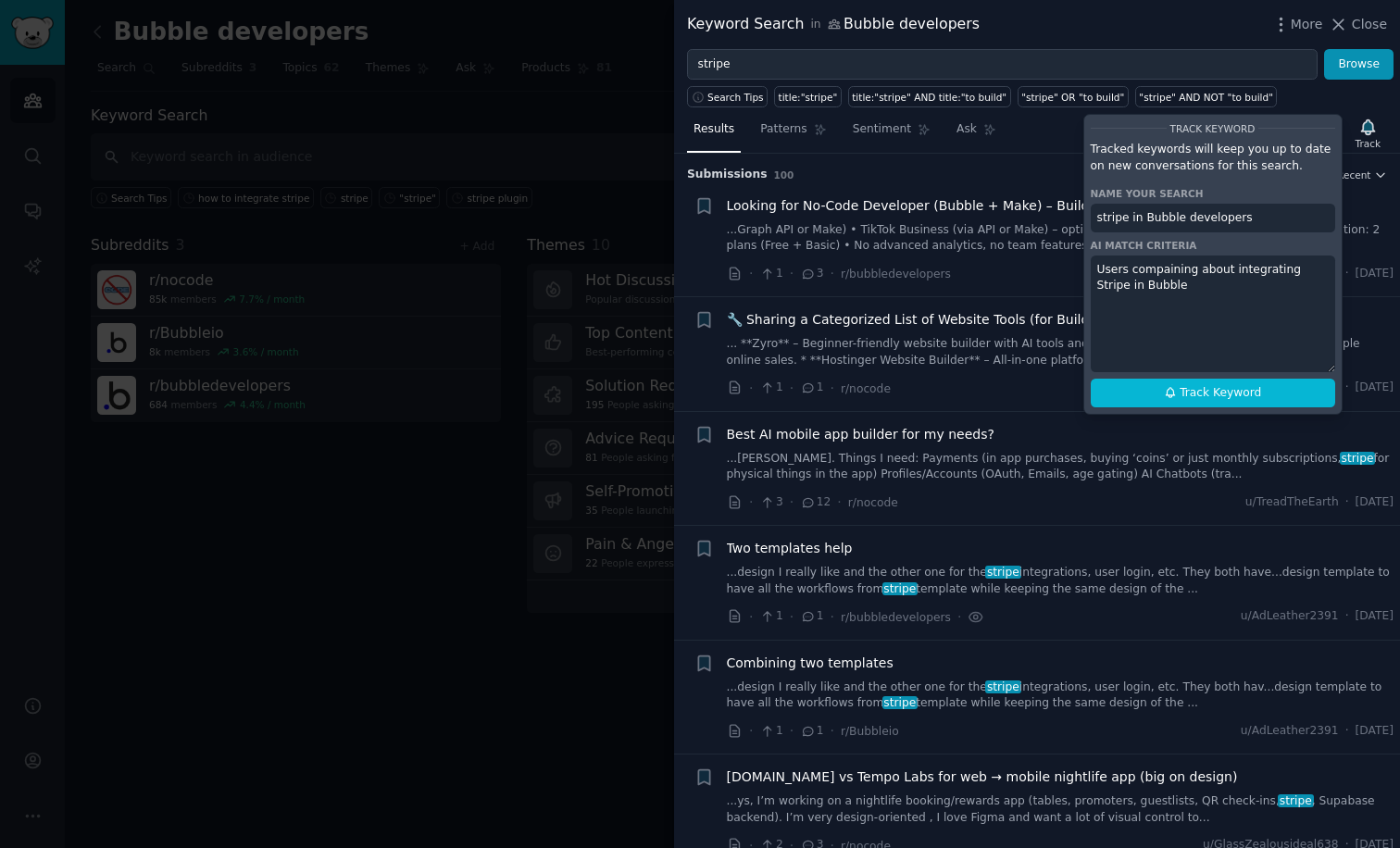
click at [1329, 262] on textarea "Users compaining about integrating Stripe in Bubble" at bounding box center [1214, 313] width 245 height 117
click at [1211, 285] on textarea "Users compaining about integrating Stripe payments in Bubble" at bounding box center [1214, 313] width 245 height 117
type textarea "People struggling with Stripe payment integration in Bubble apps."
click at [1225, 385] on span "Track Keyword" at bounding box center [1221, 393] width 82 height 16
type input "stripe in Bubble developers"
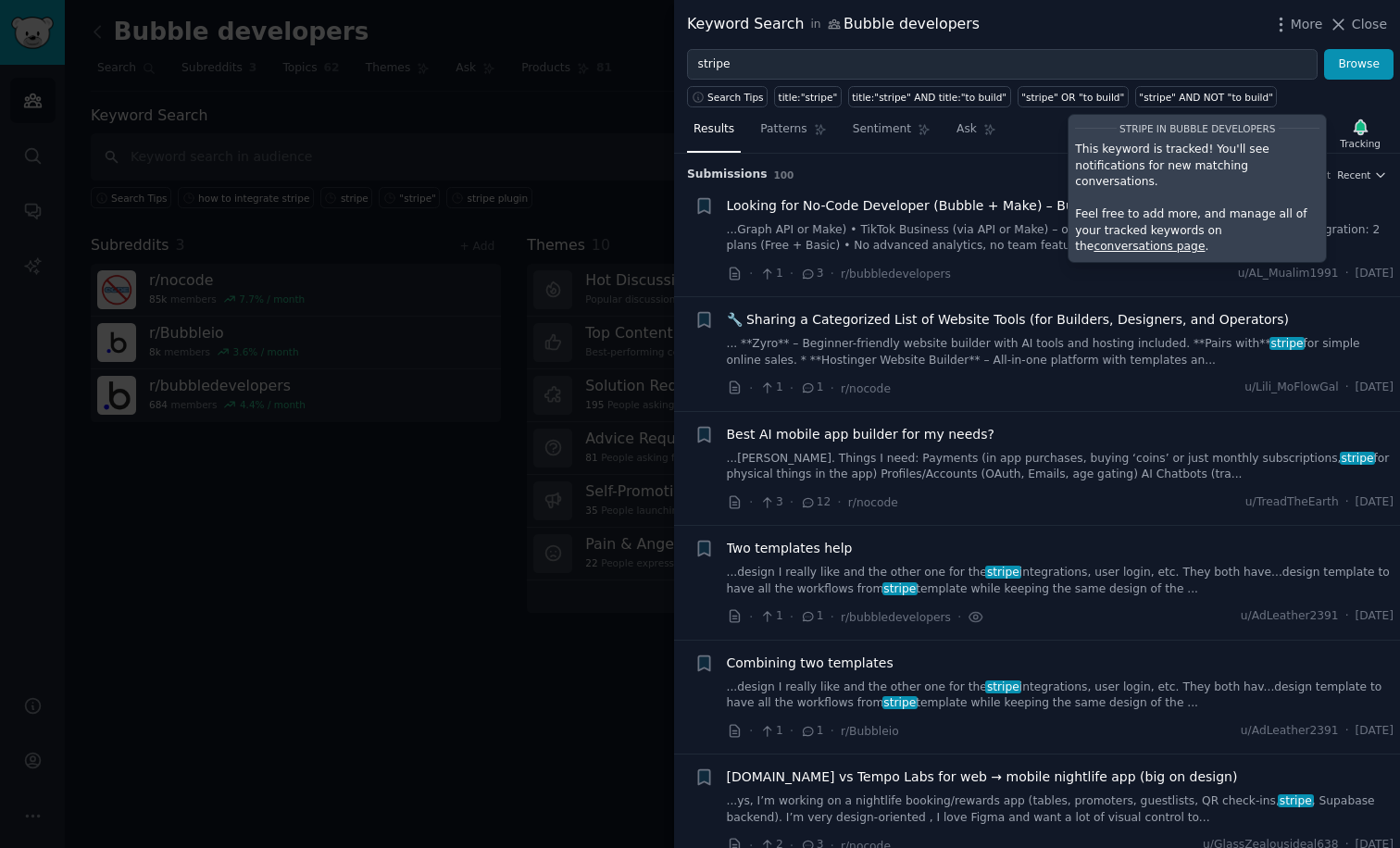
click at [857, 165] on div "Submission s 100 Sort Recent" at bounding box center [1037, 168] width 700 height 30
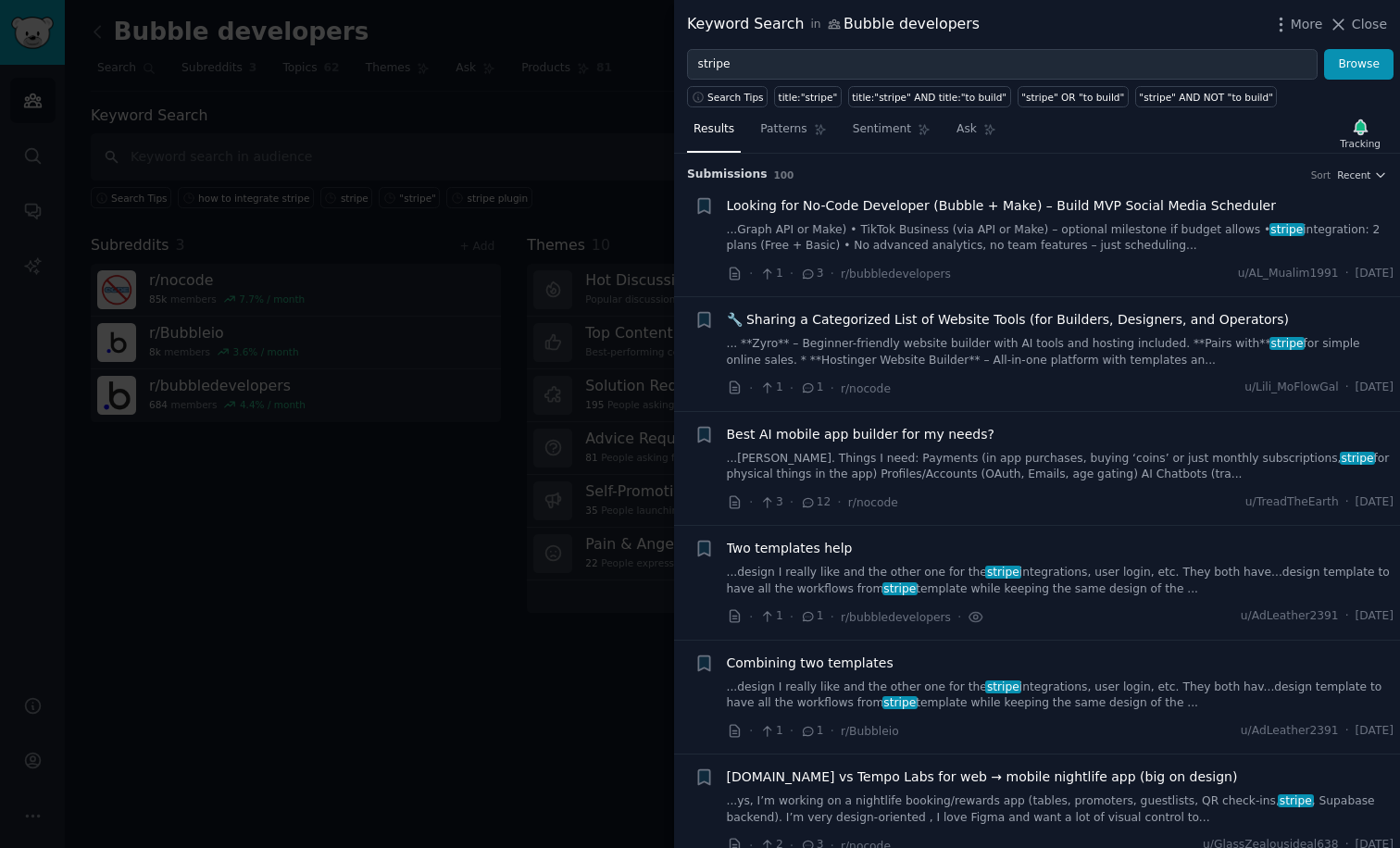
click at [1131, 229] on link "...Graph API or Make) • TikTok Business (via API or Make) – optional milestone …" at bounding box center [1061, 239] width 668 height 33
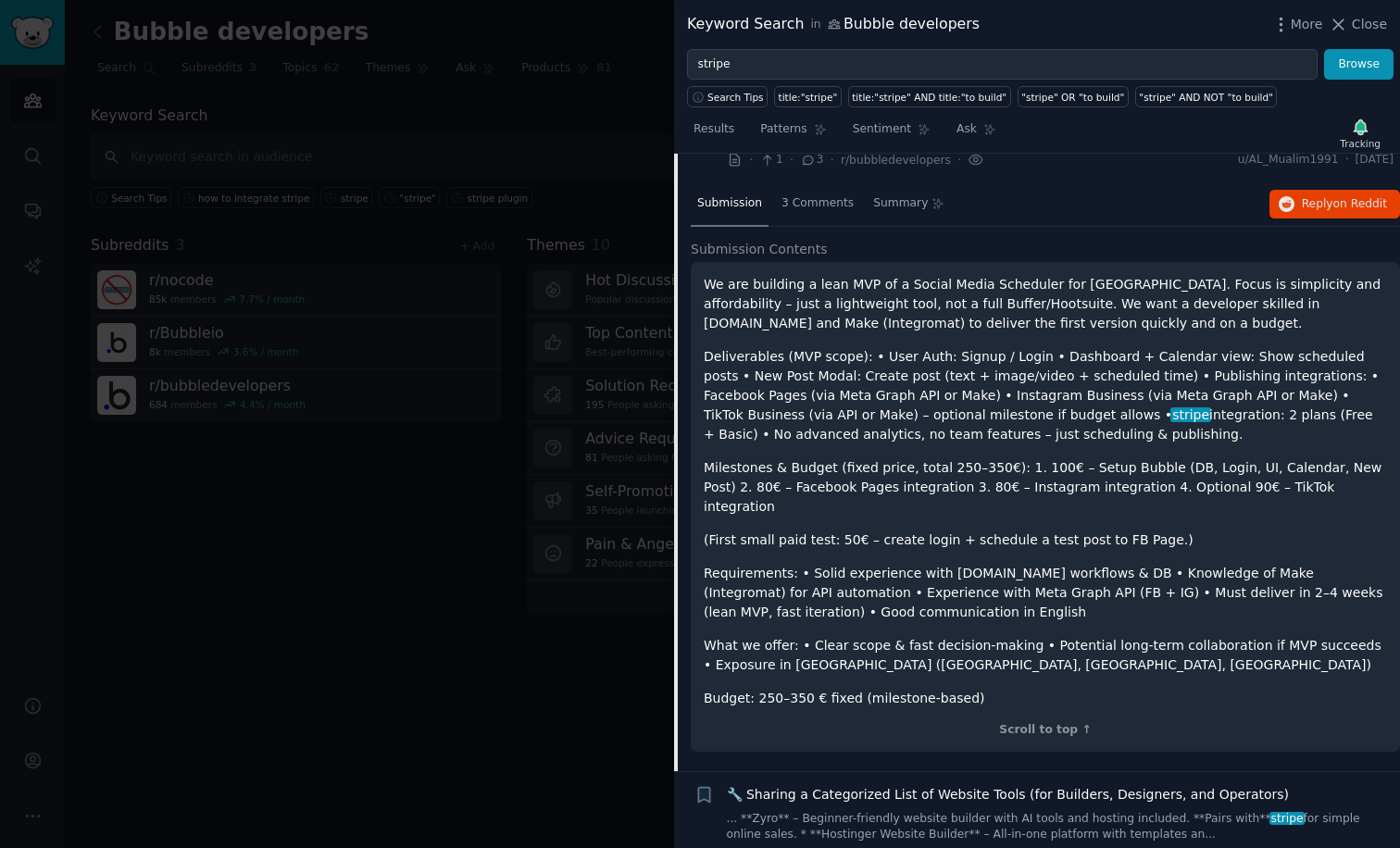
scroll to position [125, 0]
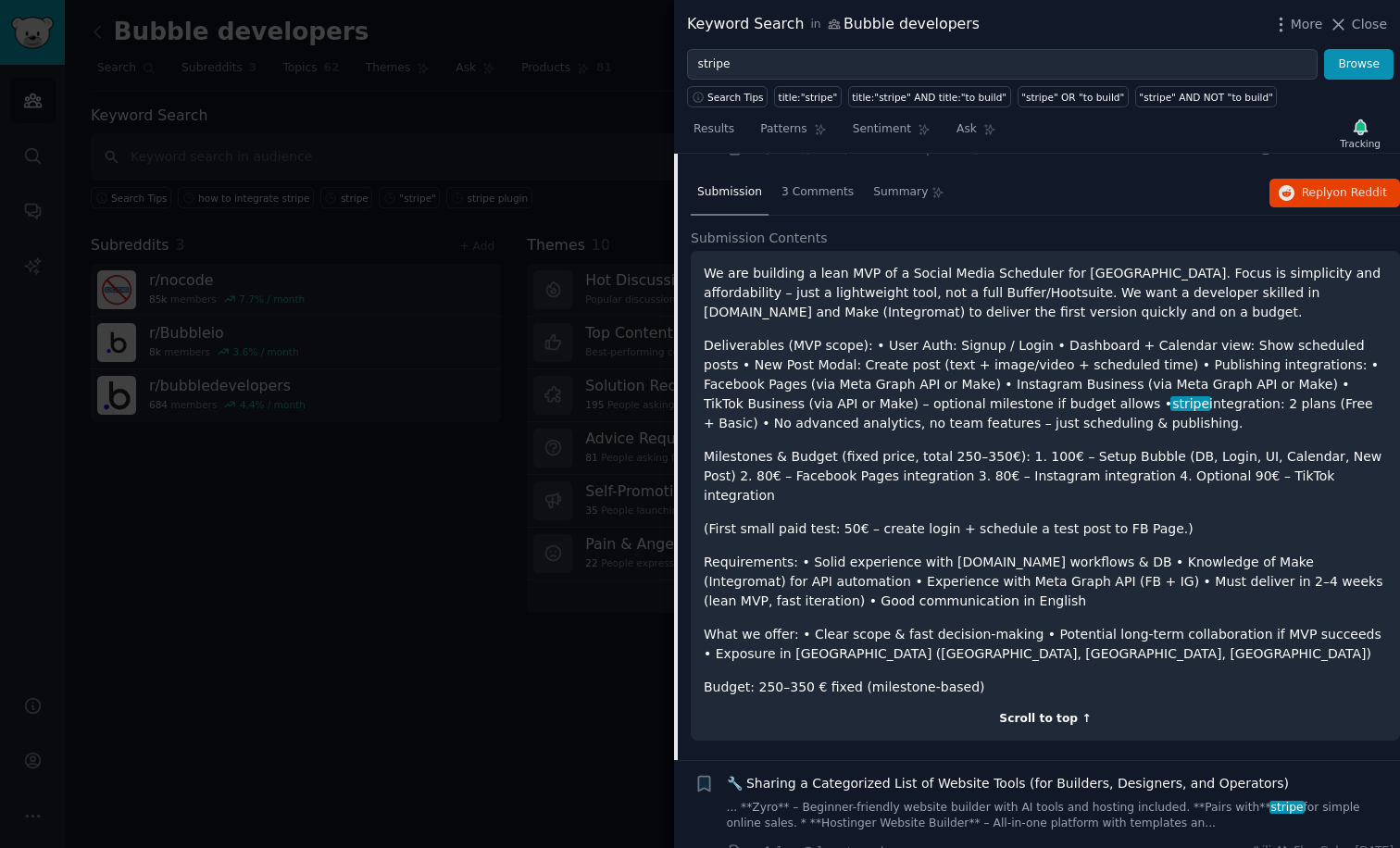
click at [946, 711] on div "Scroll to top ↑" at bounding box center [1045, 719] width 684 height 16
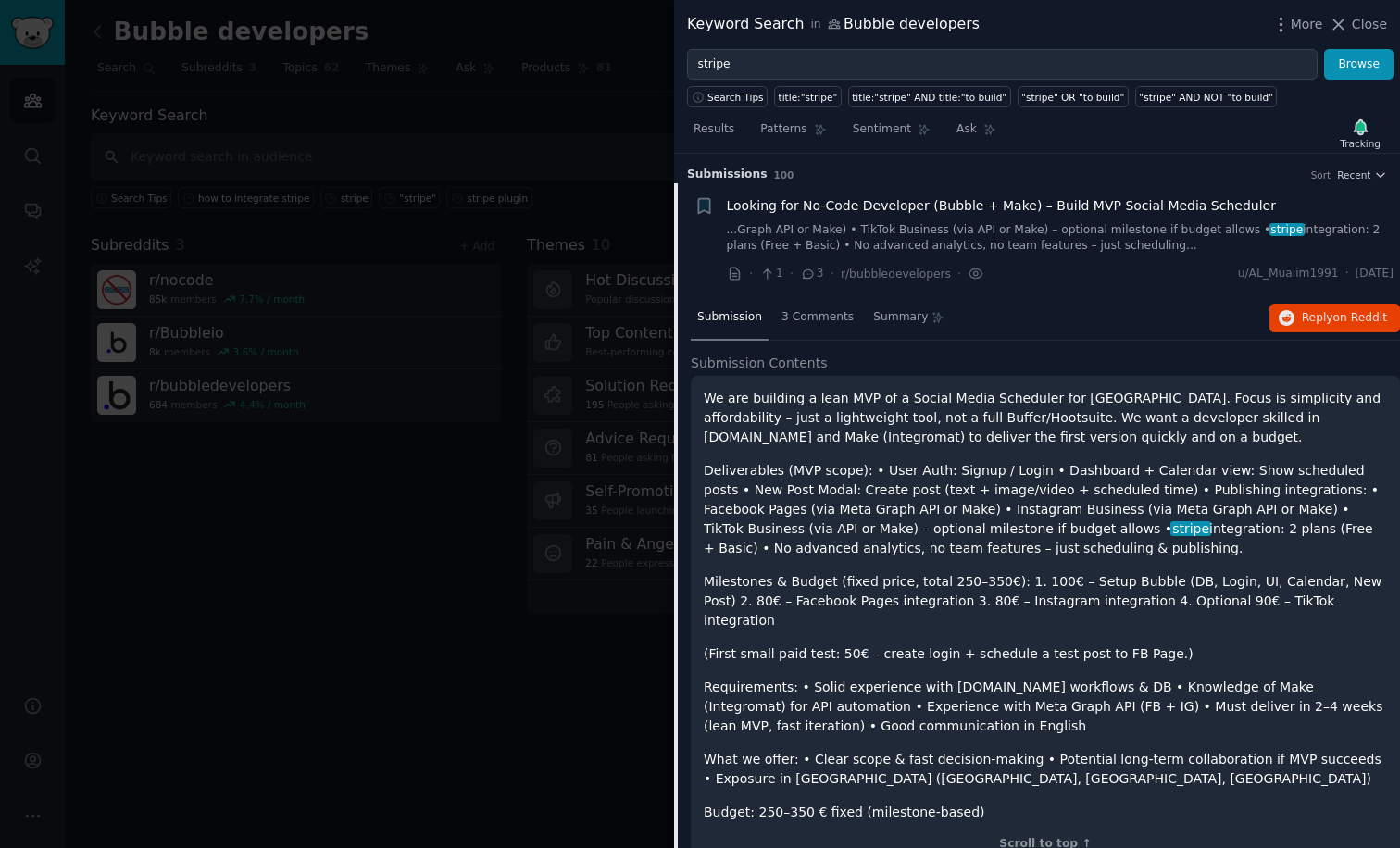
scroll to position [0, 0]
click at [1050, 834] on div "We are building a lean MVP of a Social Media Scheduler for [GEOGRAPHIC_DATA]. F…" at bounding box center [1046, 621] width 710 height 490
click at [1050, 835] on div "Scroll to top ↑" at bounding box center [1045, 843] width 684 height 16
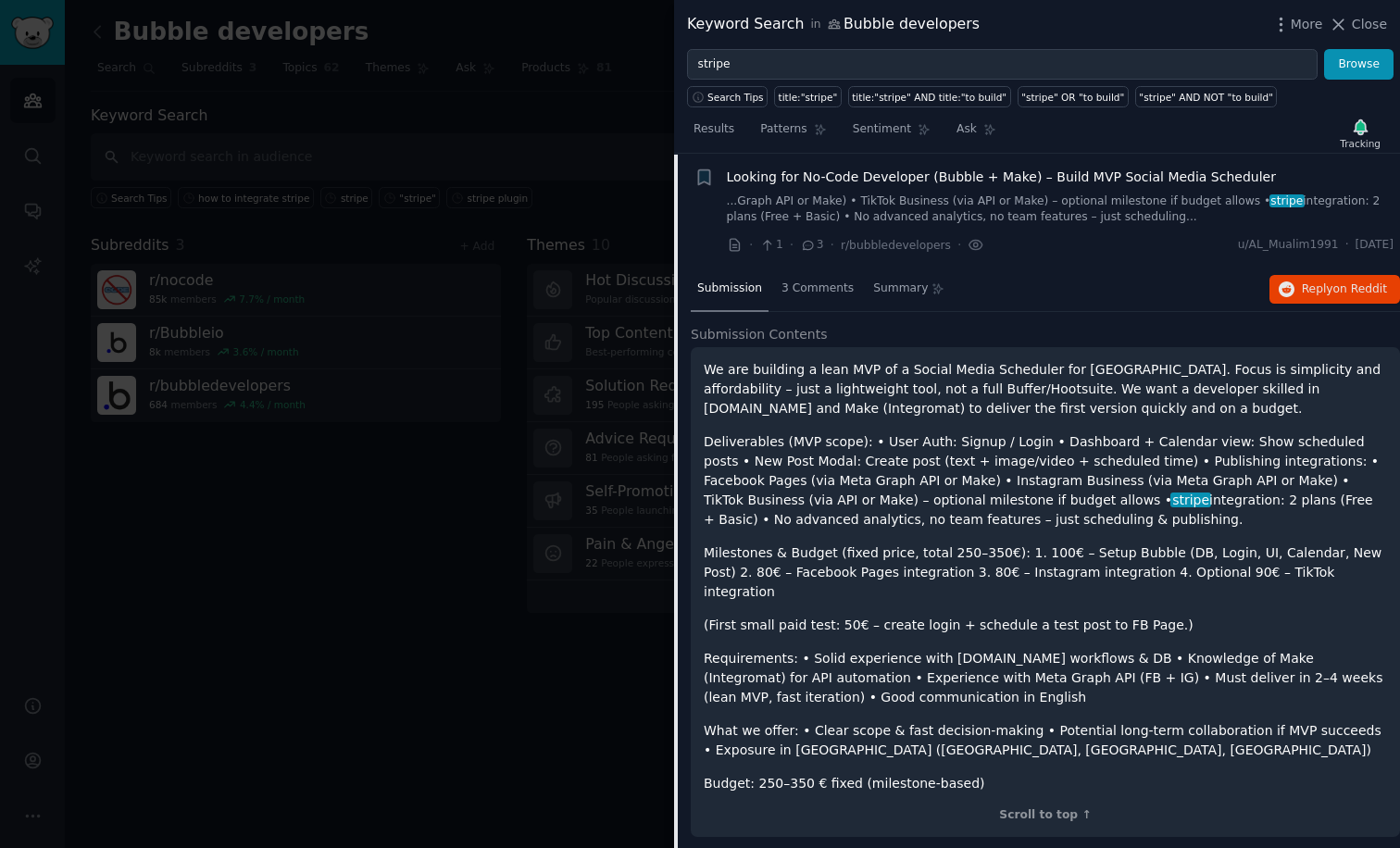
click at [842, 199] on link "...Graph API or Make) • TikTok Business (via API or Make) – optional milestone …" at bounding box center [1061, 210] width 668 height 33
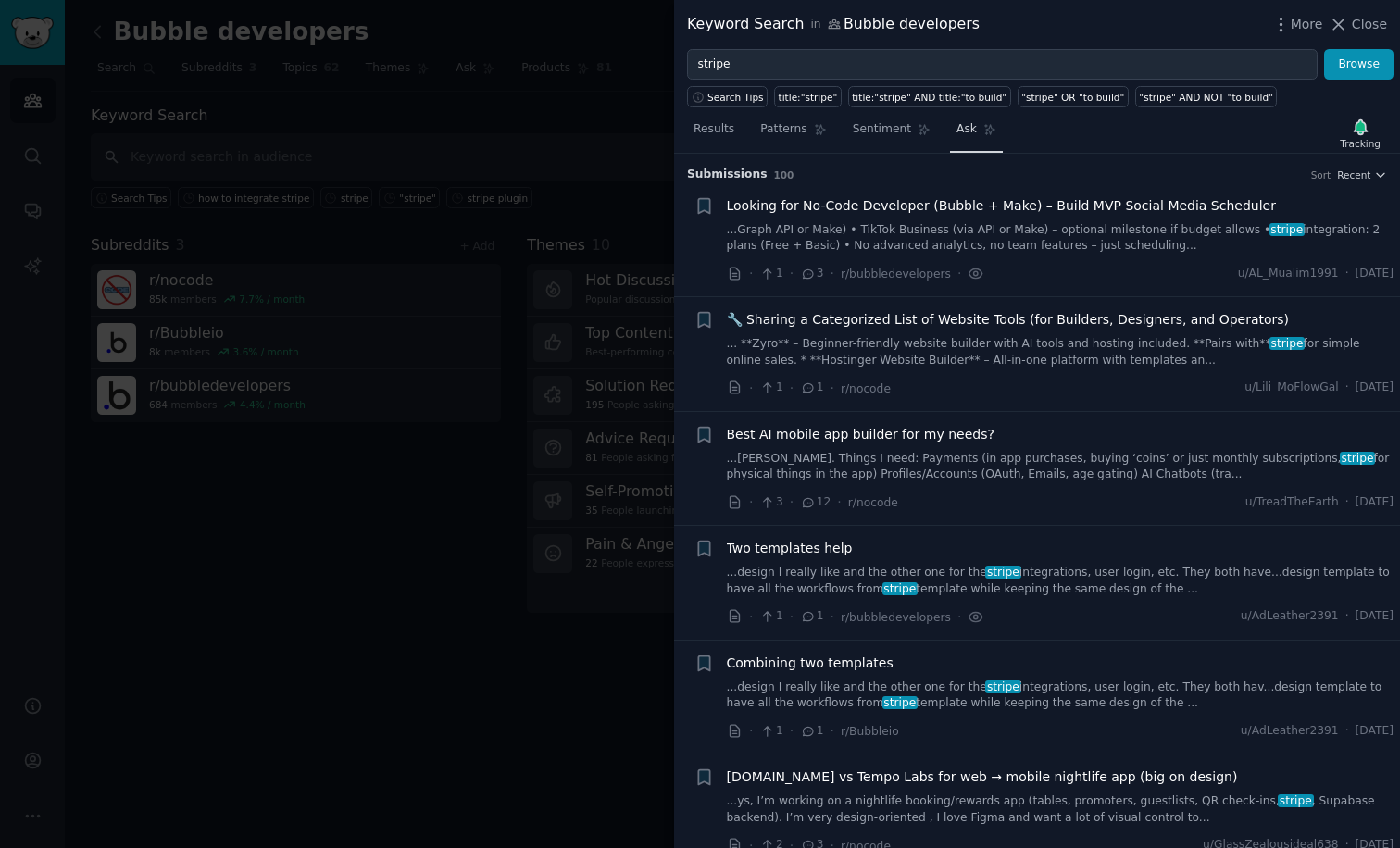
click at [956, 133] on span "Ask" at bounding box center [966, 129] width 20 height 16
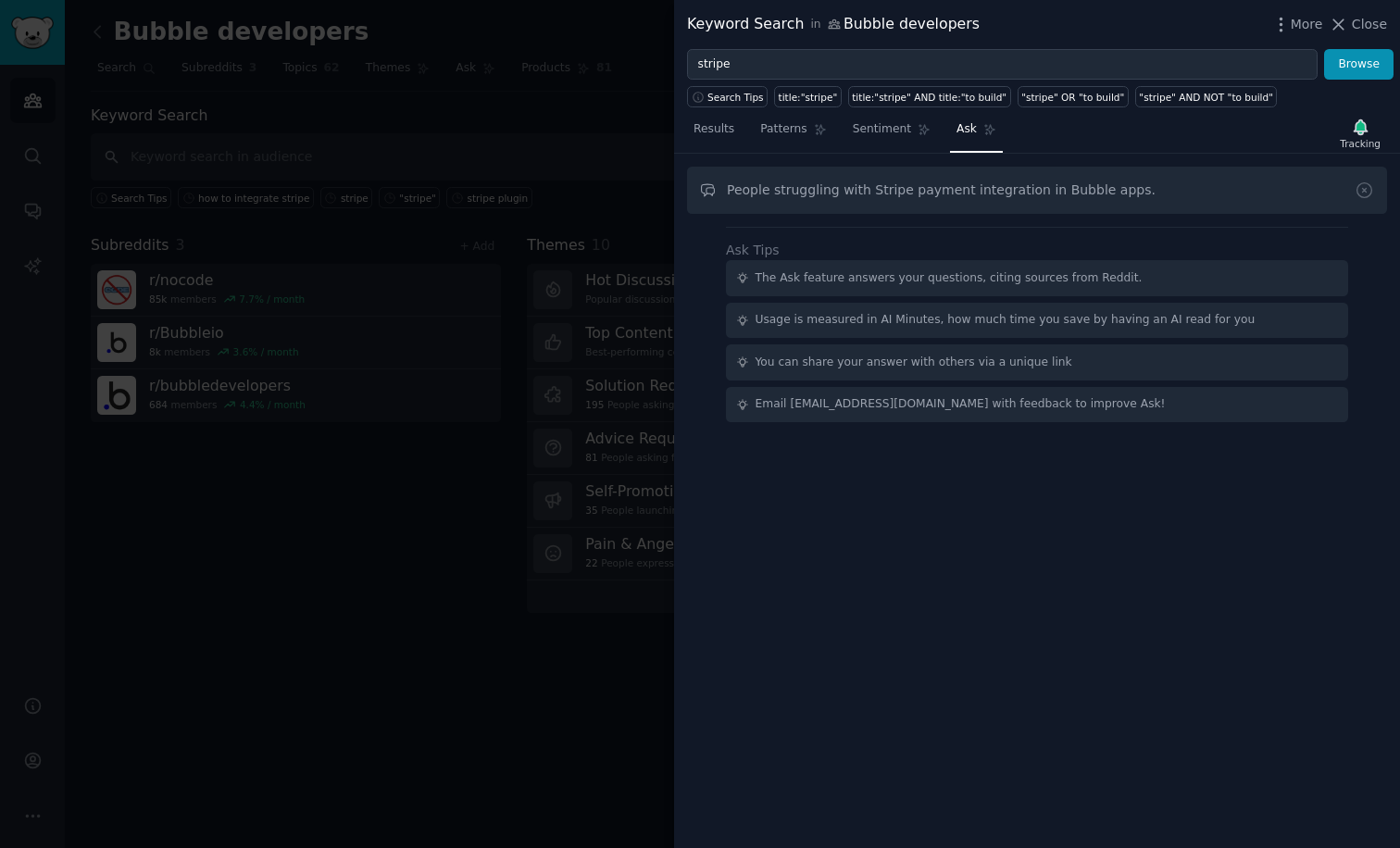
type input "People struggling with Stripe payment integration in Bubble apps."
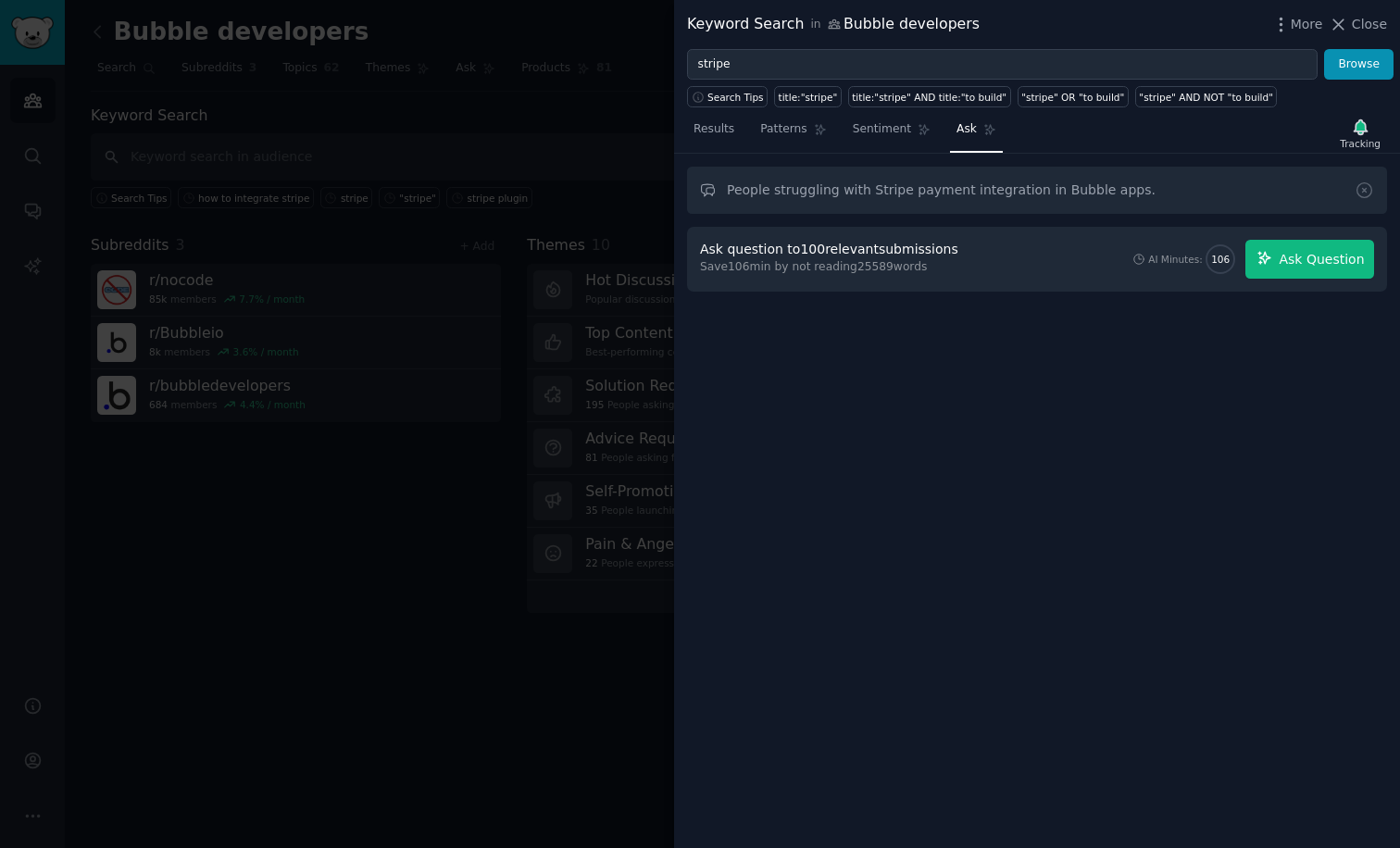
click at [1316, 256] on span "Ask Question" at bounding box center [1322, 259] width 85 height 19
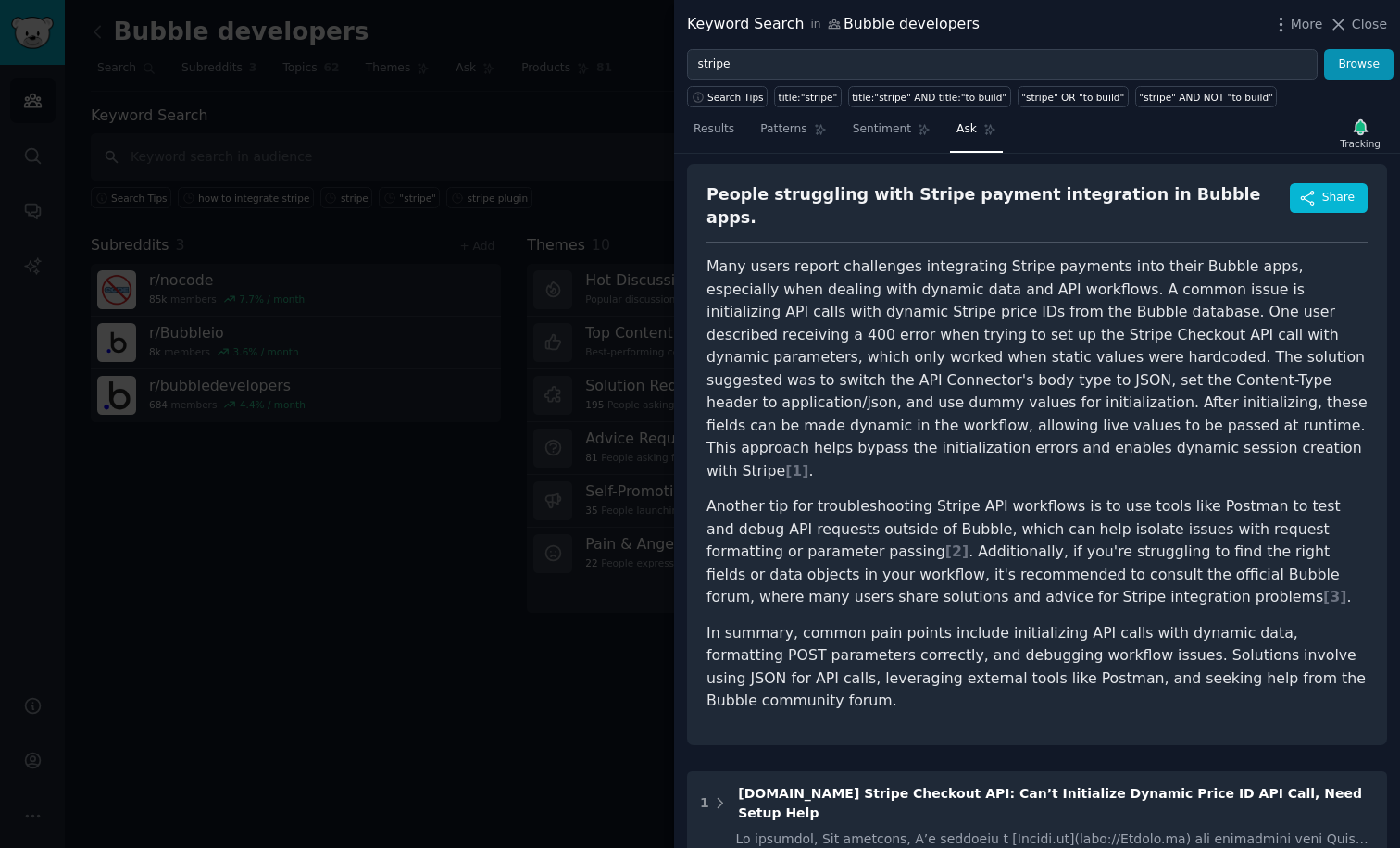
scroll to position [65, 0]
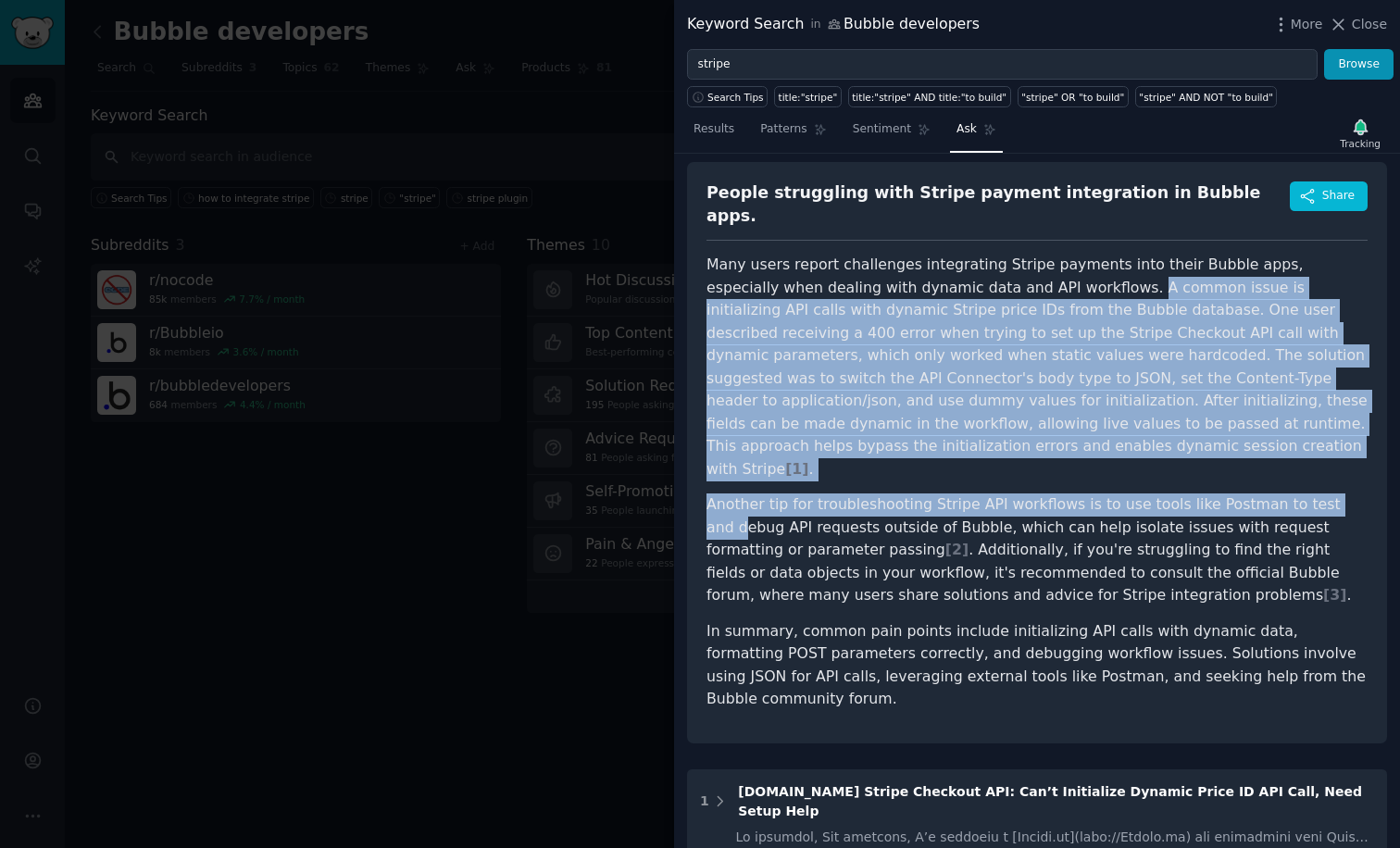
drag, startPoint x: 1012, startPoint y: 269, endPoint x: 1323, endPoint y: 456, distance: 362.9
click at [1323, 456] on article "Many users report challenges integrating Stripe payments into their Bubble apps…" at bounding box center [1037, 482] width 661 height 458
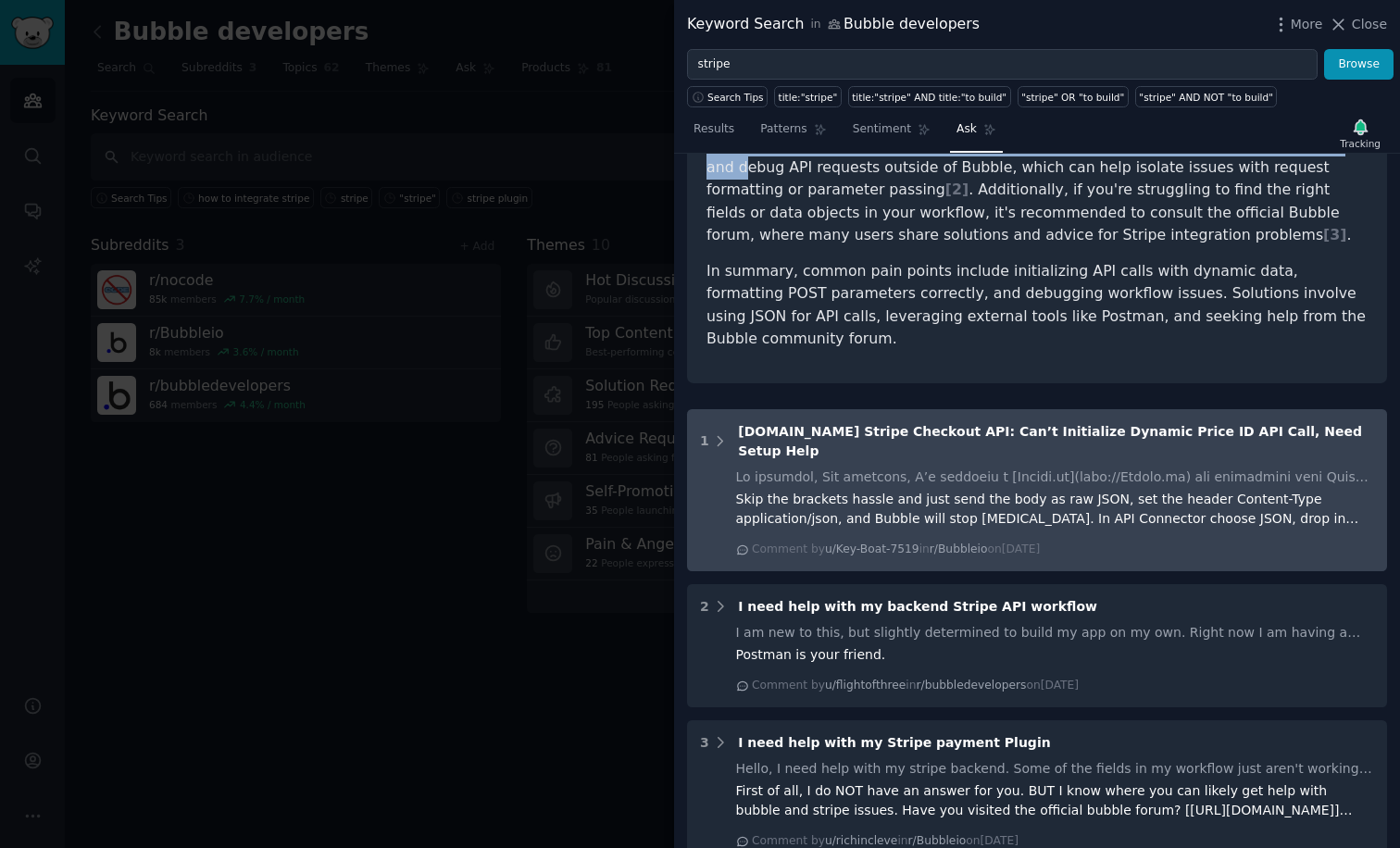
scroll to position [435, 0]
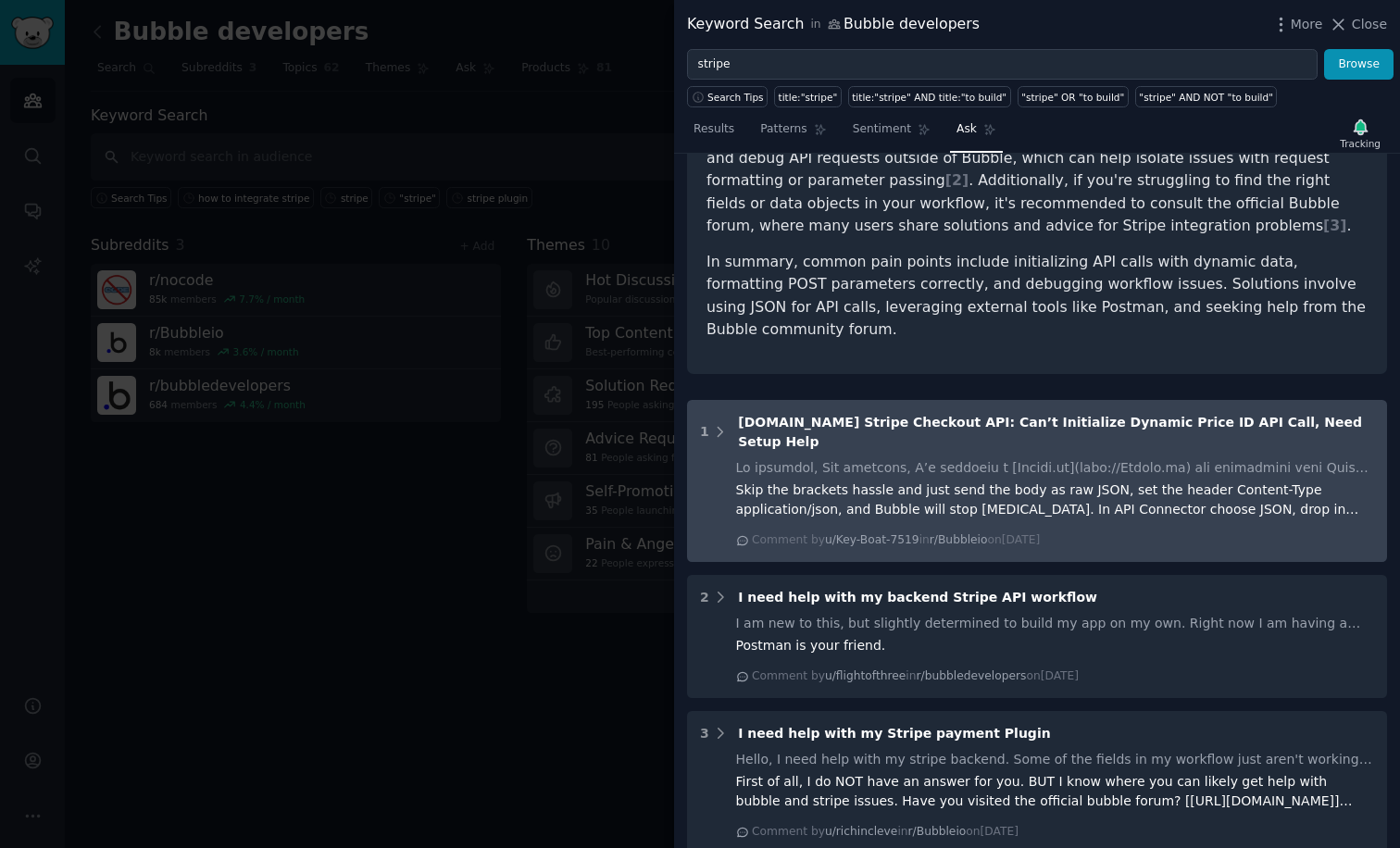
click at [1047, 481] on div "Skip the brackets hassle and just send the body as raw JSON, set the header Con…" at bounding box center [1056, 500] width 639 height 39
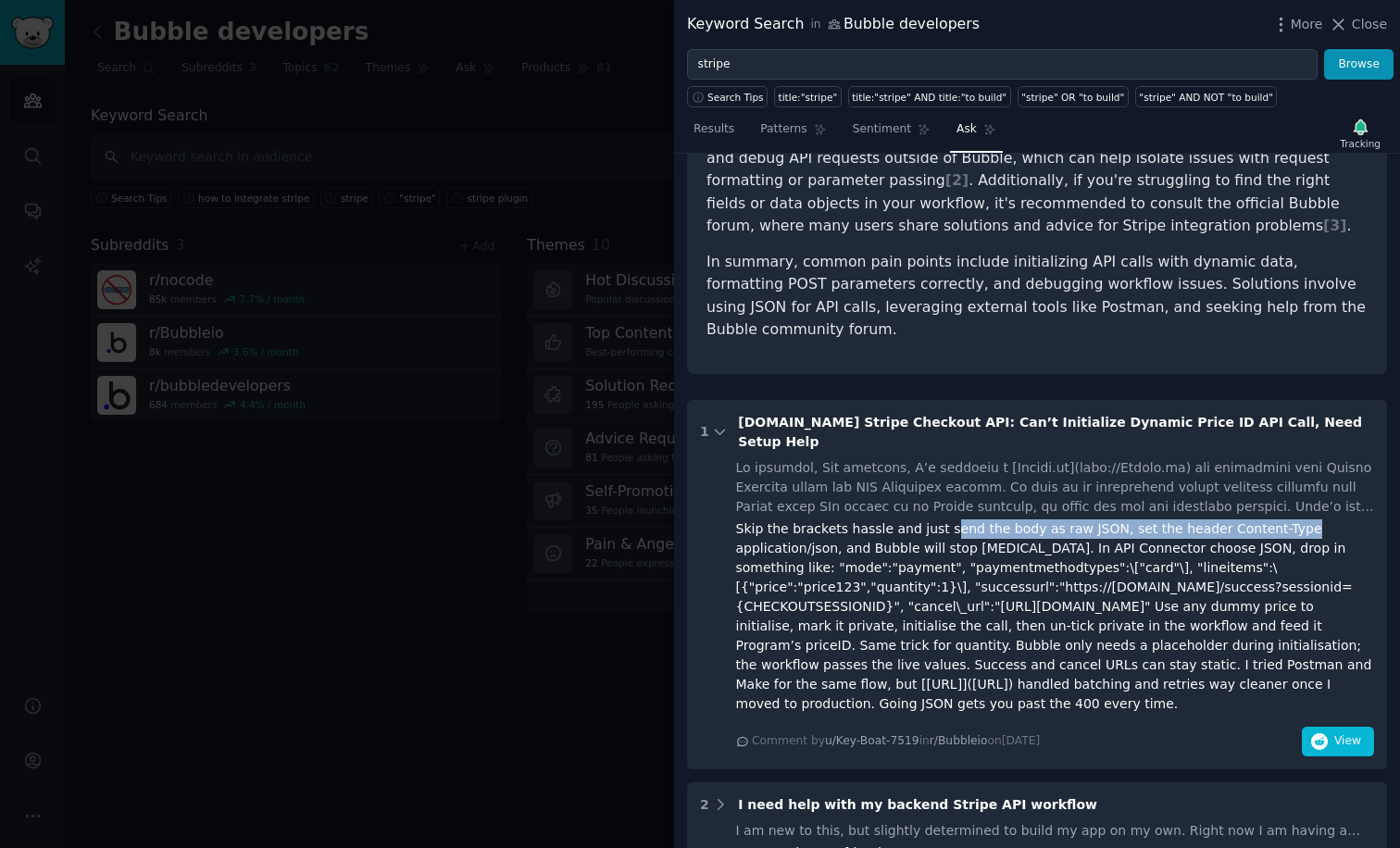
drag, startPoint x: 946, startPoint y: 440, endPoint x: 1307, endPoint y: 435, distance: 361.0
click at [1307, 519] on div "Skip the brackets hassle and just send the body as raw JSON, set the header Con…" at bounding box center [1056, 617] width 639 height 195
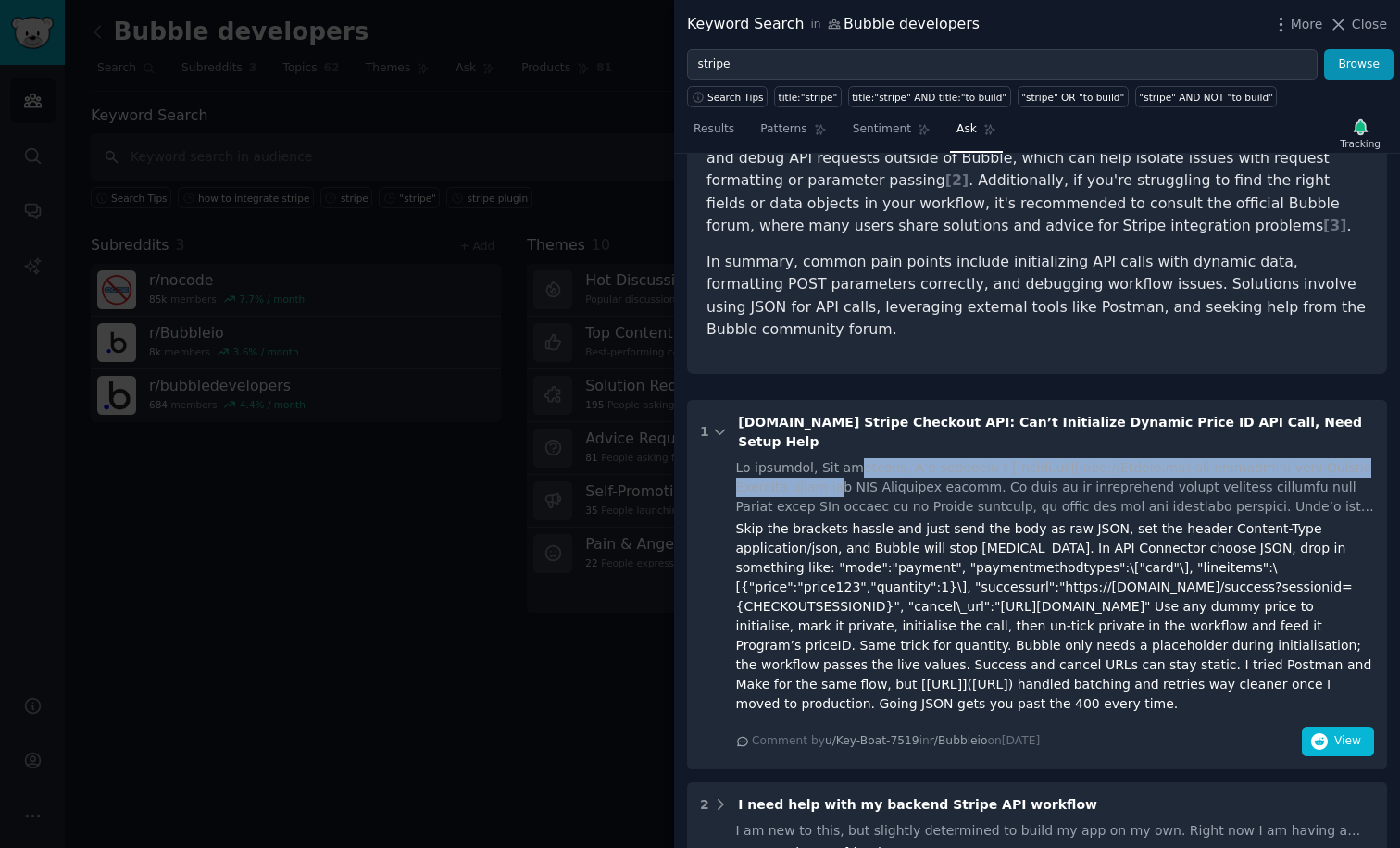
drag, startPoint x: 854, startPoint y: 373, endPoint x: 844, endPoint y: 397, distance: 26.0
click at [844, 459] on div at bounding box center [1056, 488] width 639 height 59
click at [1023, 459] on div at bounding box center [1056, 488] width 639 height 59
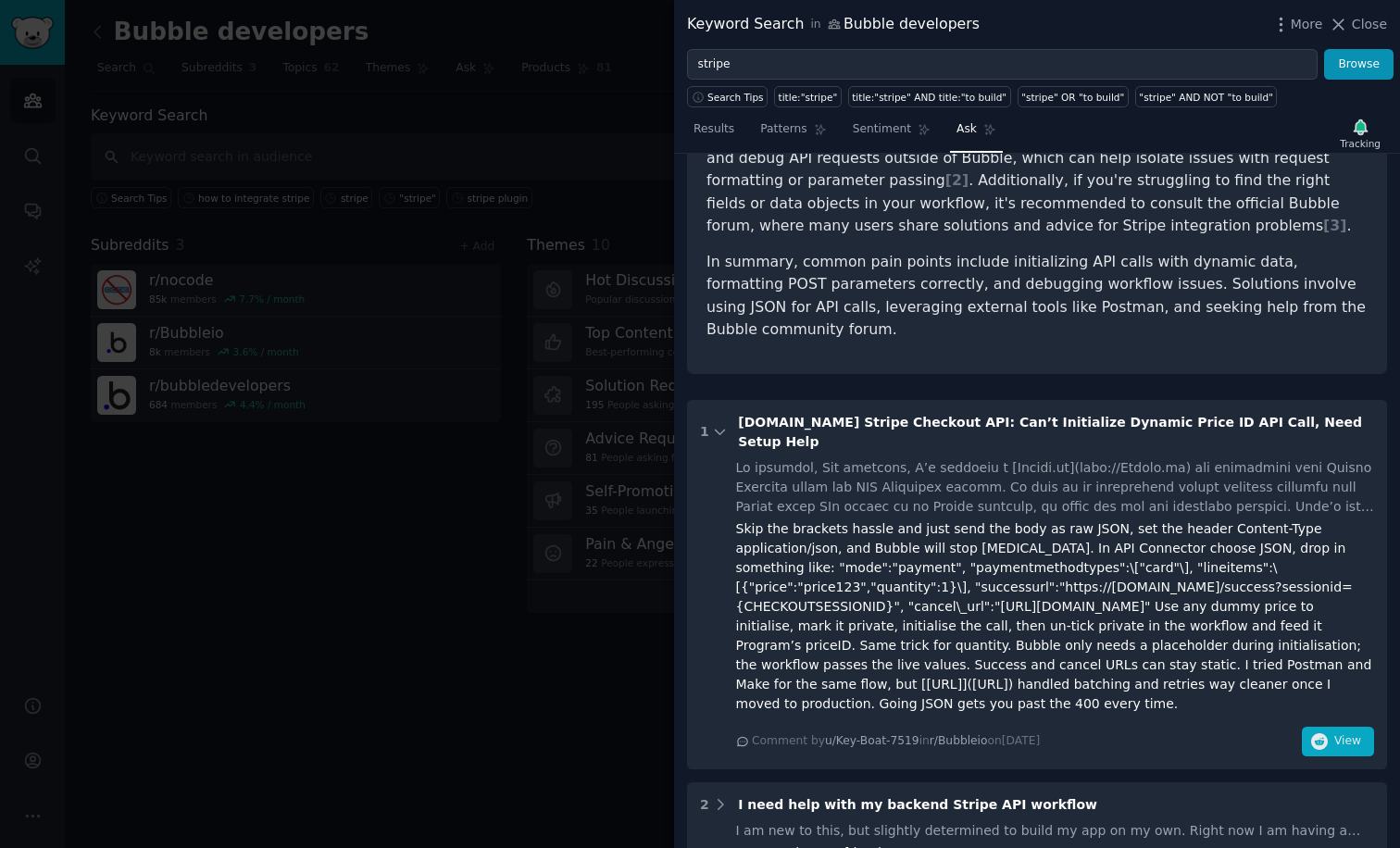
click at [1327, 727] on button "View" at bounding box center [1338, 741] width 72 height 30
